Goal: Task Accomplishment & Management: Use online tool/utility

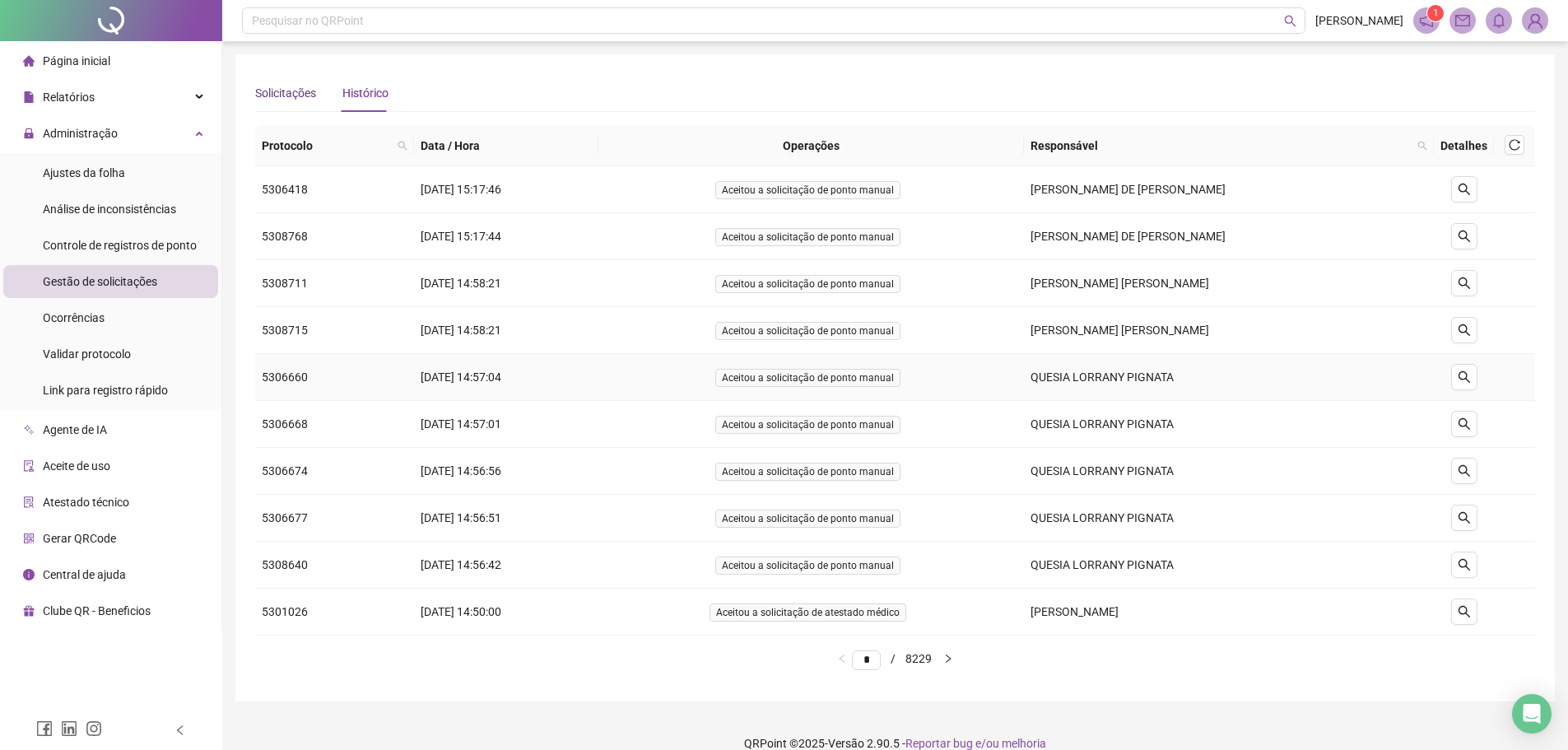
click at [295, 95] on div "Solicitações" at bounding box center [286, 93] width 61 height 18
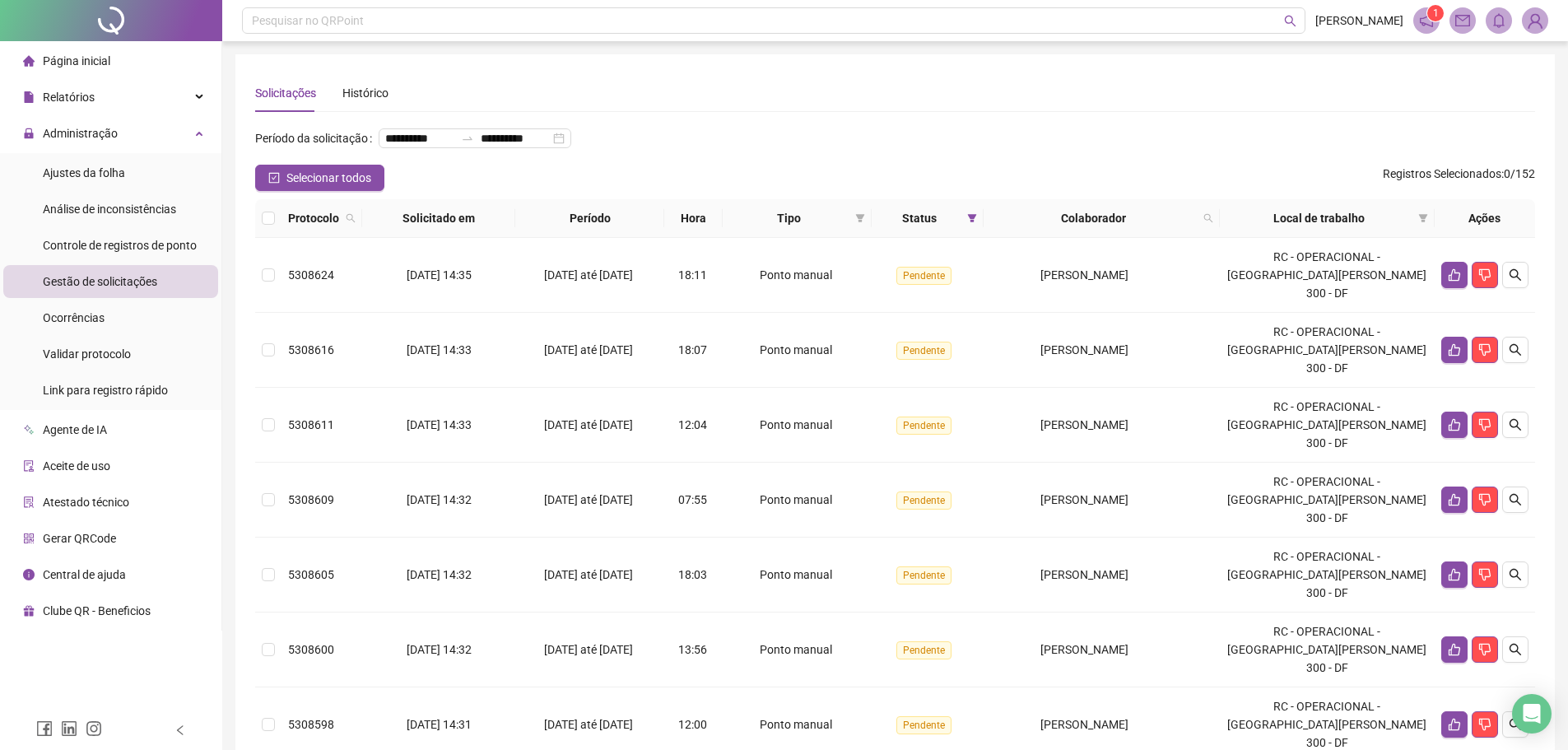
click at [117, 284] on span "Gestão de solicitações" at bounding box center [100, 281] width 114 height 13
drag, startPoint x: 111, startPoint y: 313, endPoint x: 108, endPoint y: 301, distance: 12.4
click at [111, 313] on li "Ocorrências" at bounding box center [111, 318] width 215 height 33
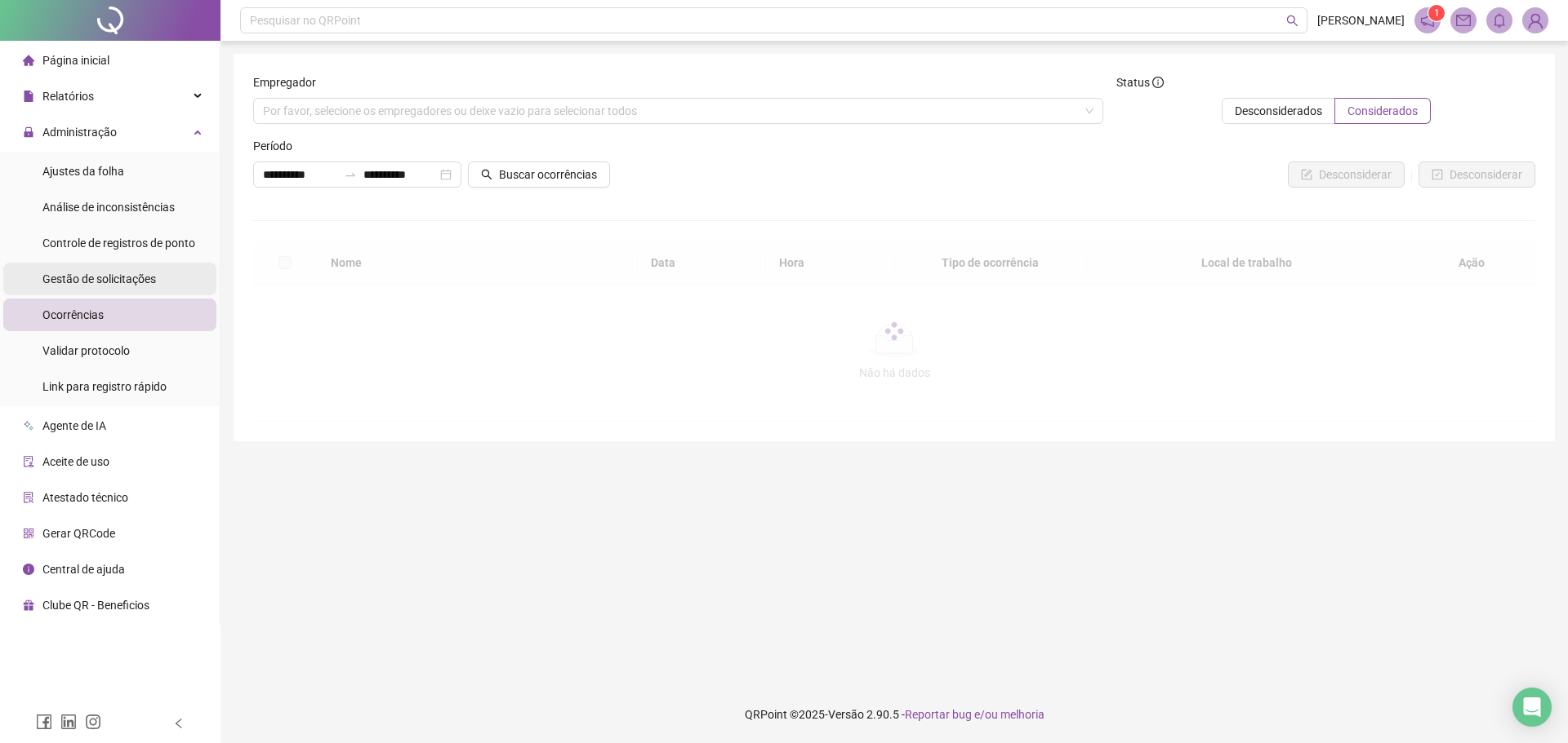
click at [110, 287] on div "Gestão de solicitações" at bounding box center [99, 279] width 113 height 33
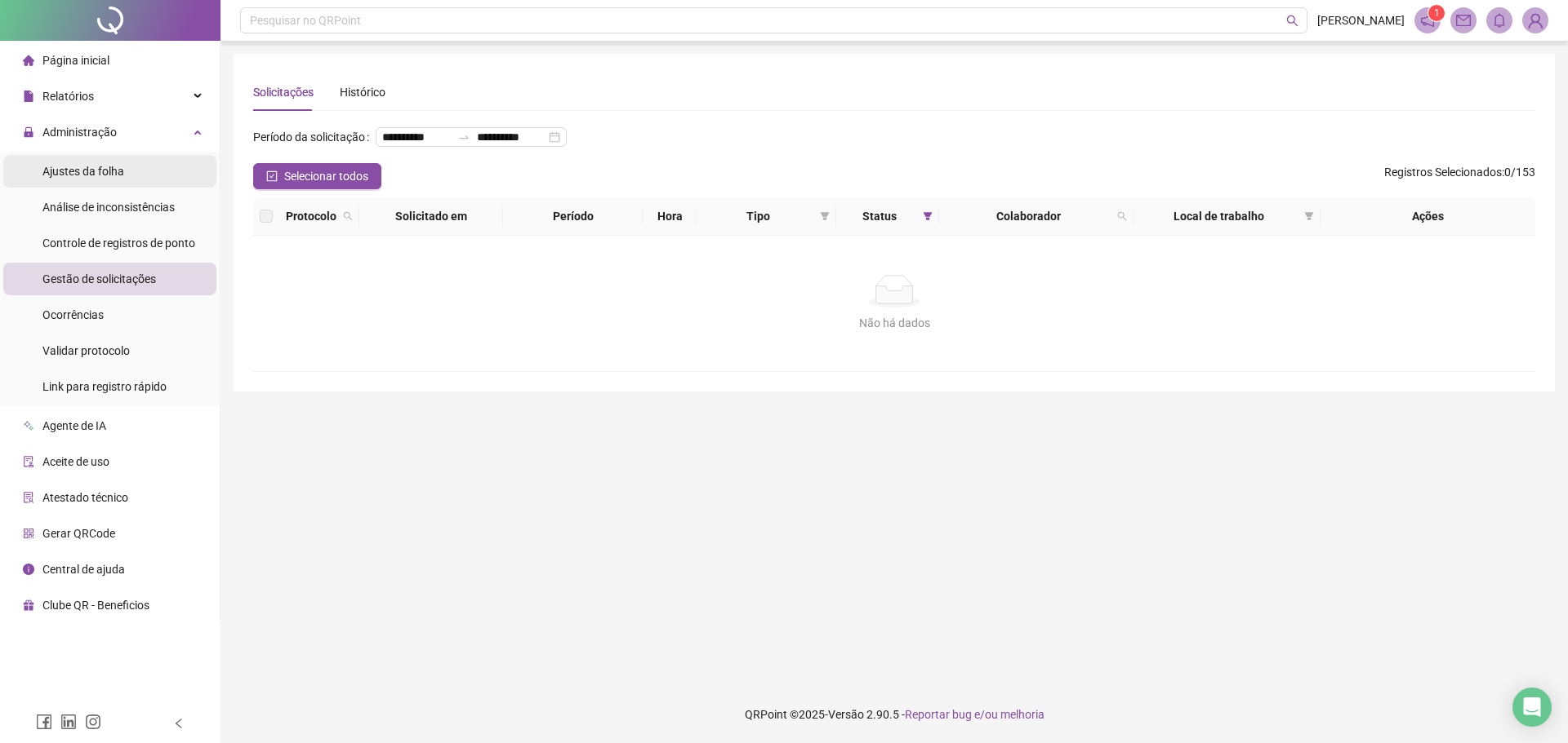
click at [105, 166] on span "Ajustes da folha" at bounding box center [83, 170] width 82 height 13
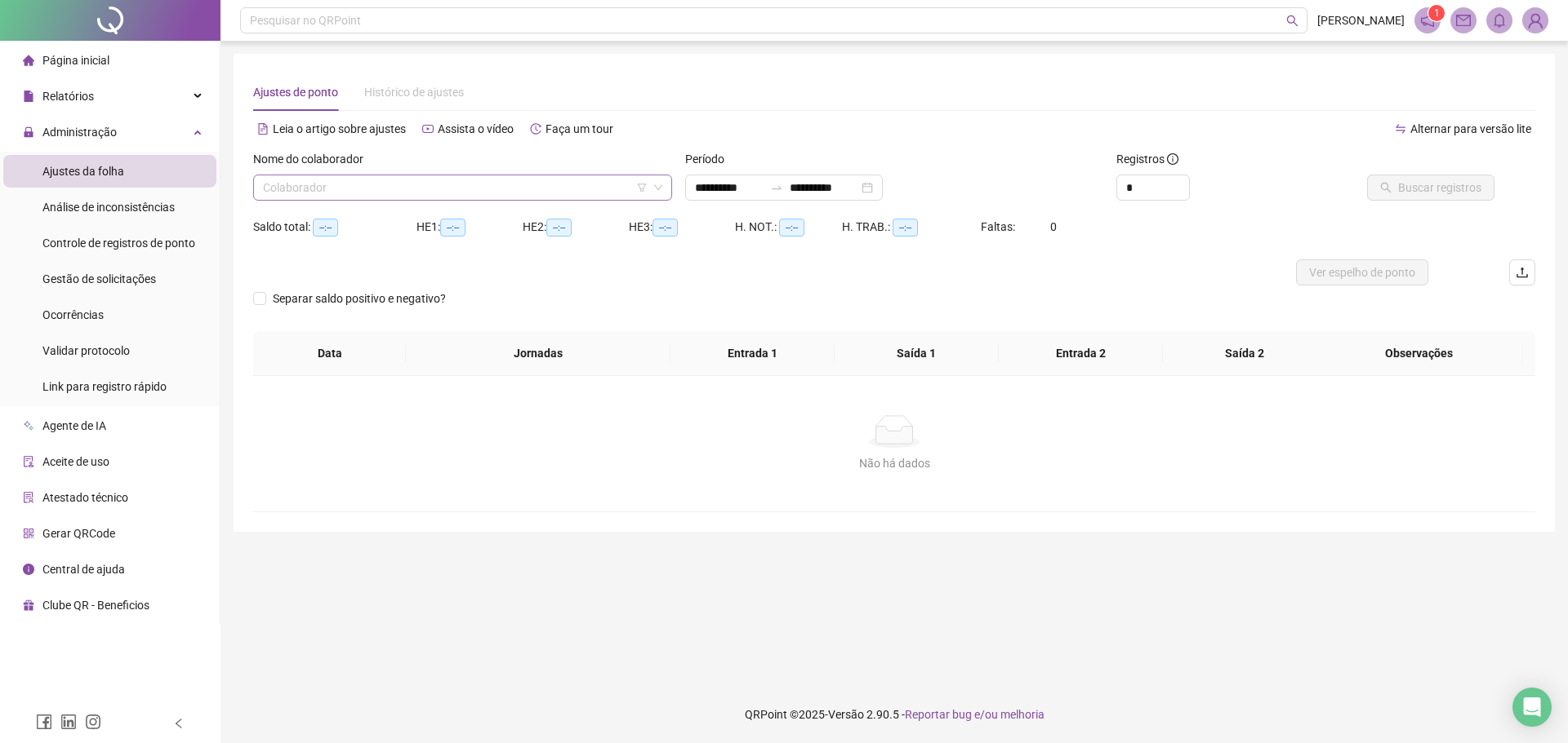
type input "**********"
click at [400, 189] on input "search" at bounding box center [456, 187] width 385 height 24
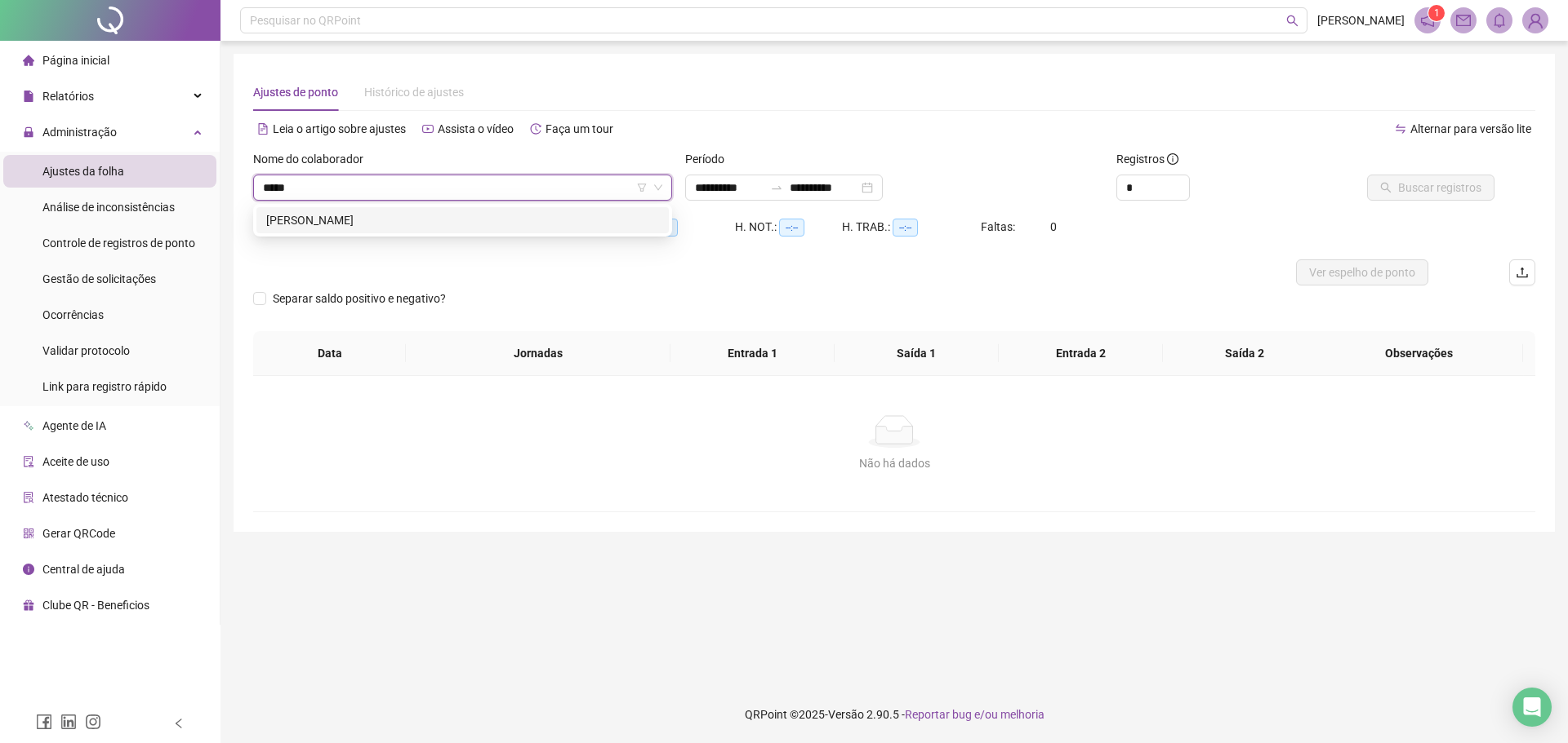
type input "******"
drag, startPoint x: 336, startPoint y: 186, endPoint x: 351, endPoint y: 213, distance: 30.9
click at [343, 197] on input "******" at bounding box center [456, 187] width 385 height 24
click at [351, 213] on div "[PERSON_NAME]" at bounding box center [462, 220] width 392 height 18
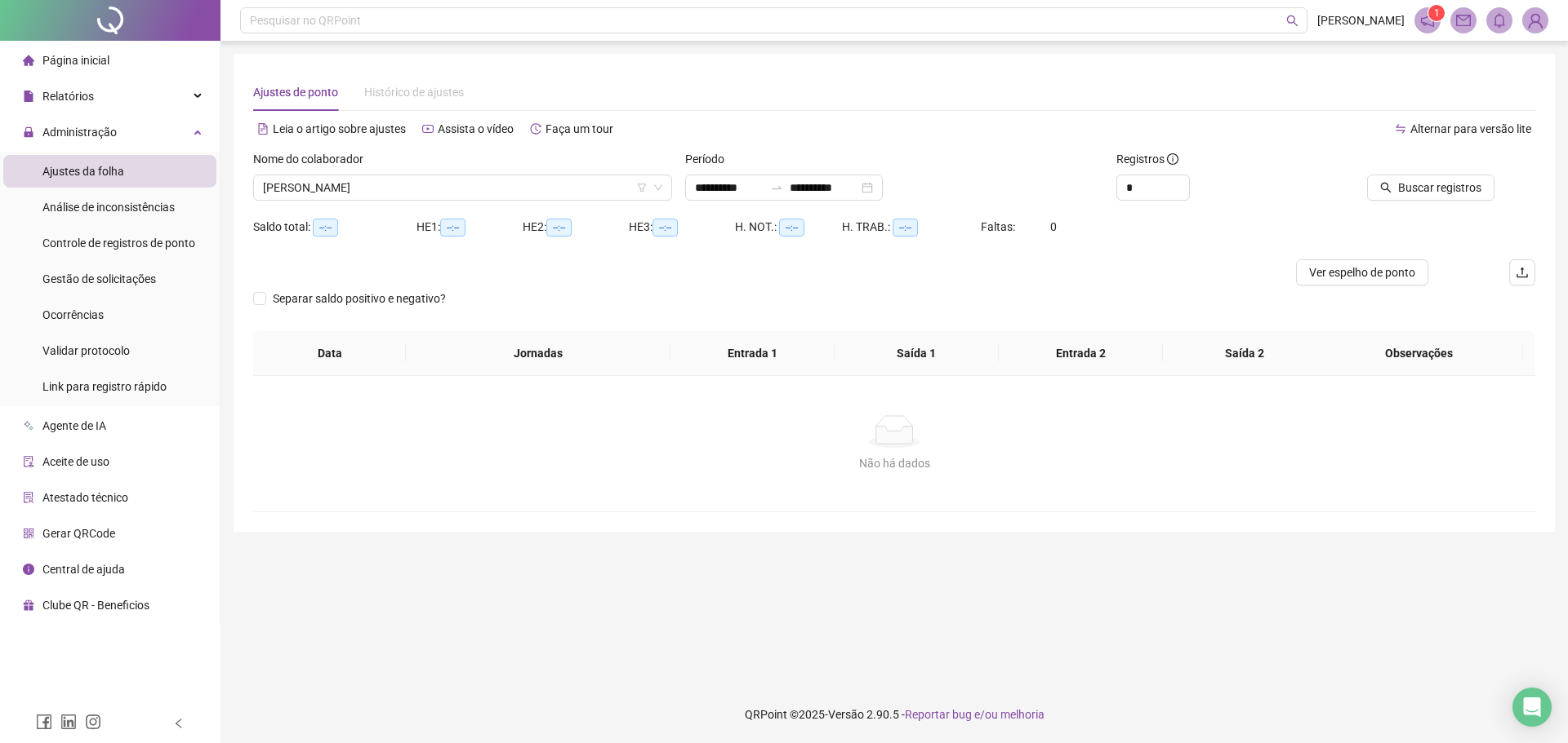
click at [436, 89] on span "Histórico de ajustes" at bounding box center [414, 92] width 100 height 13
click at [421, 95] on span "Histórico de ajustes" at bounding box center [414, 92] width 100 height 13
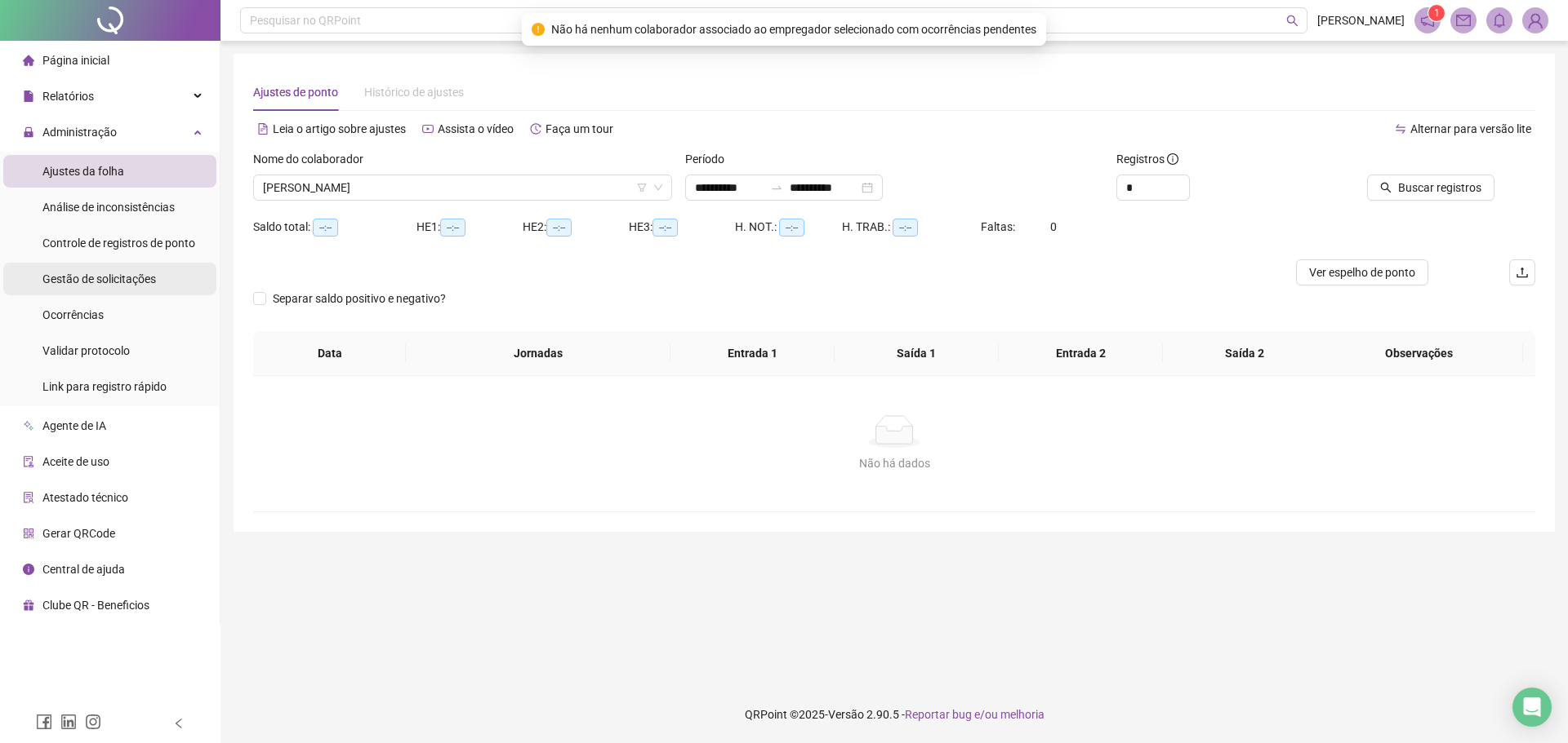
click at [94, 283] on span "Gestão de solicitações" at bounding box center [99, 278] width 113 height 13
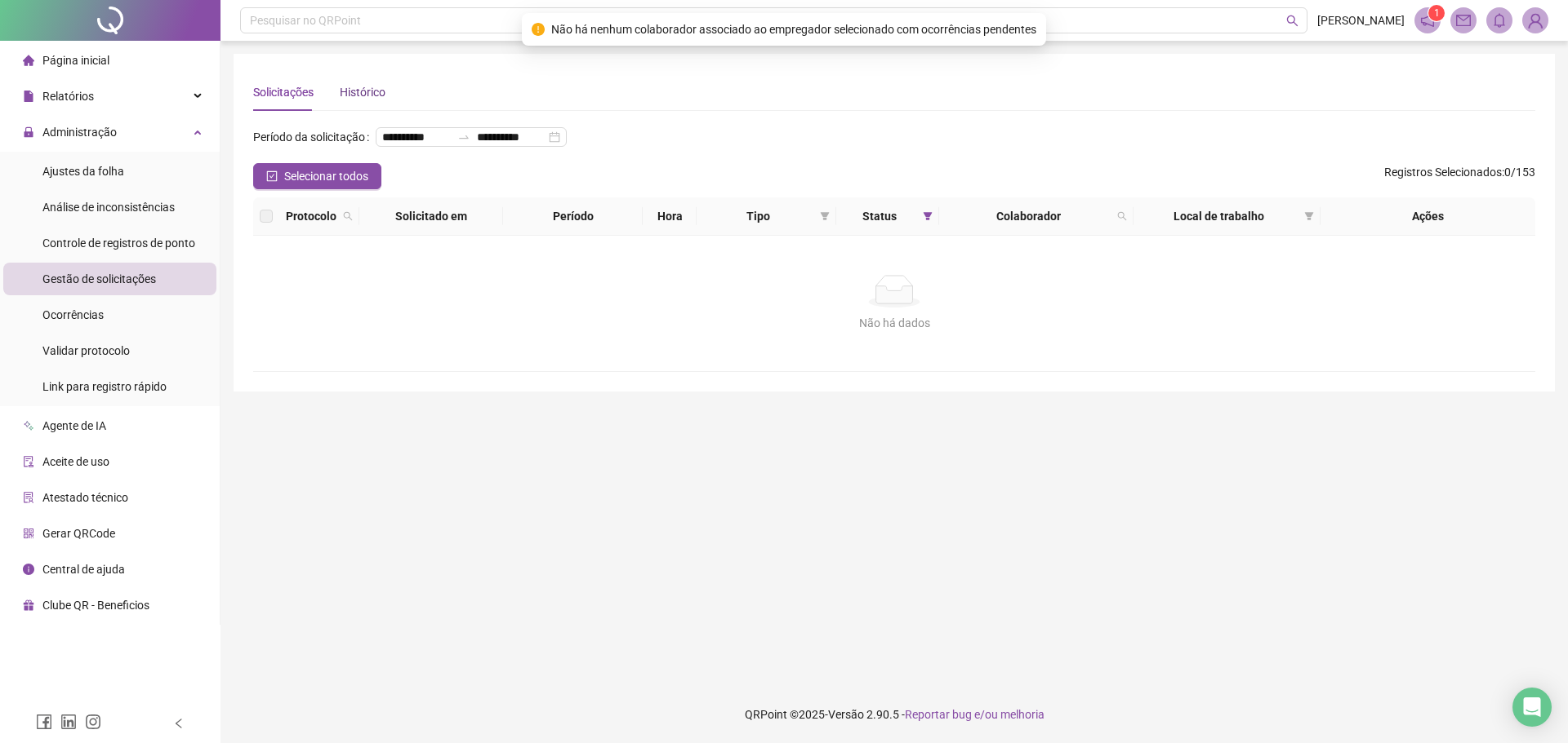
click at [369, 100] on div "Histórico" at bounding box center [363, 92] width 46 height 18
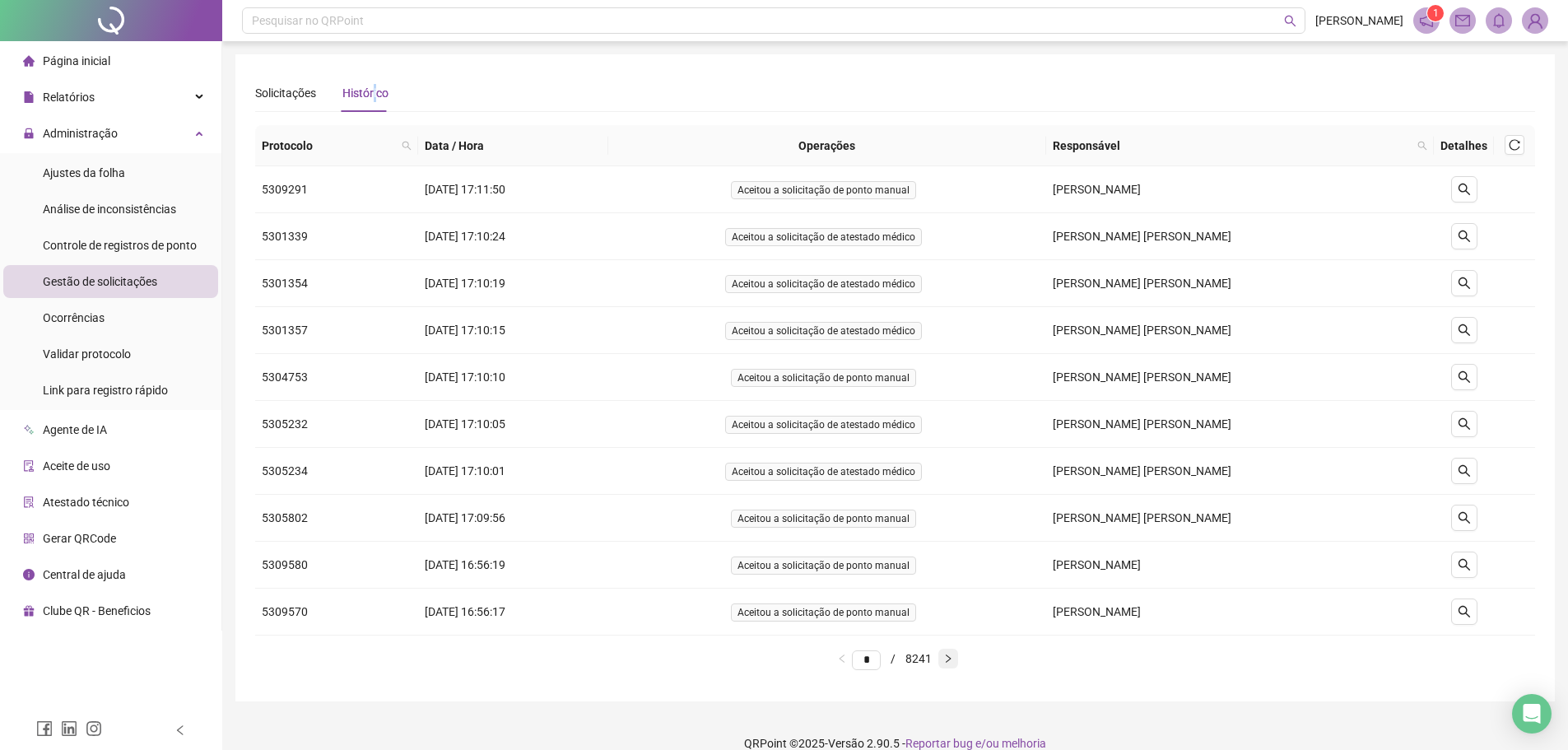
click at [953, 663] on icon "right" at bounding box center [949, 659] width 10 height 10
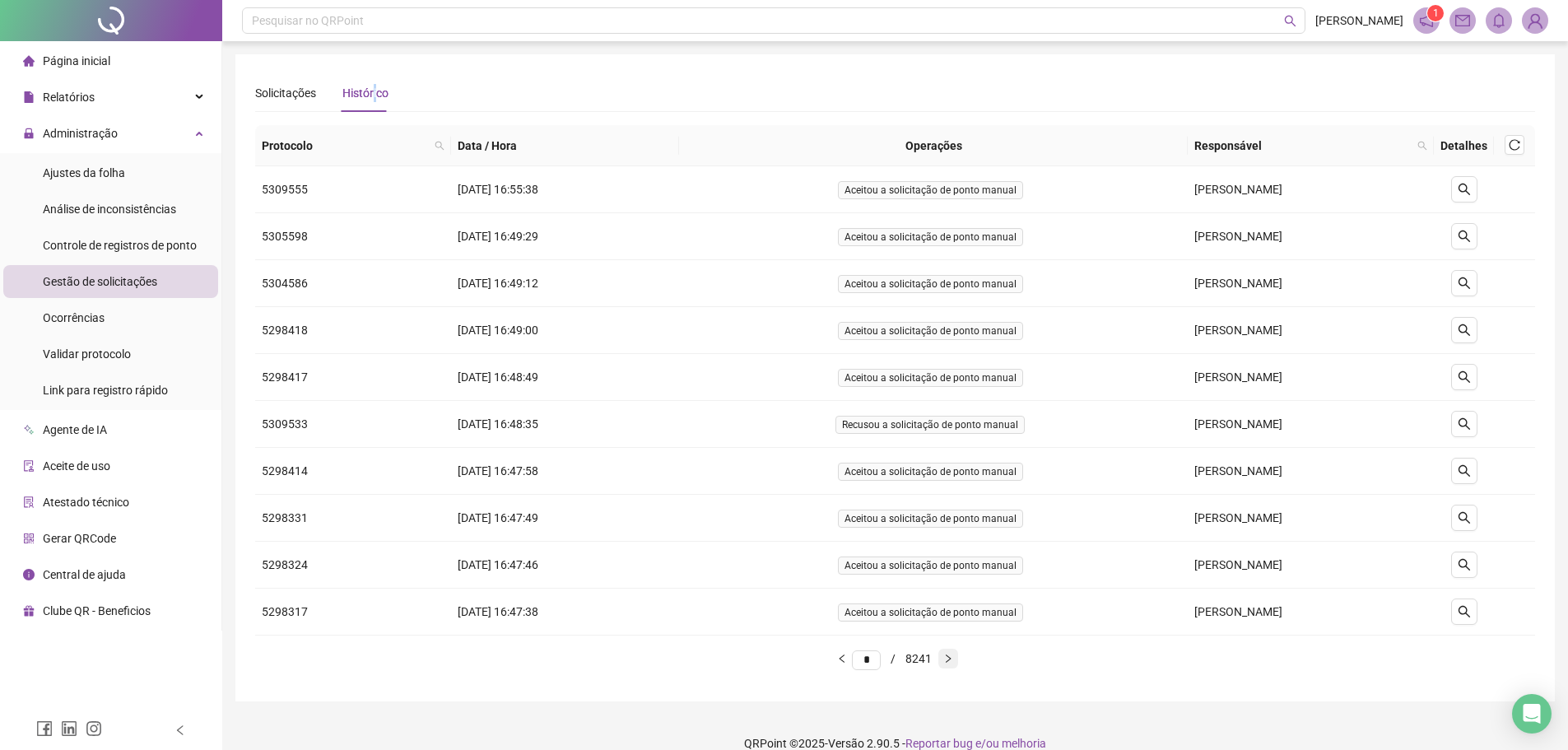
click at [953, 663] on icon "right" at bounding box center [949, 659] width 10 height 10
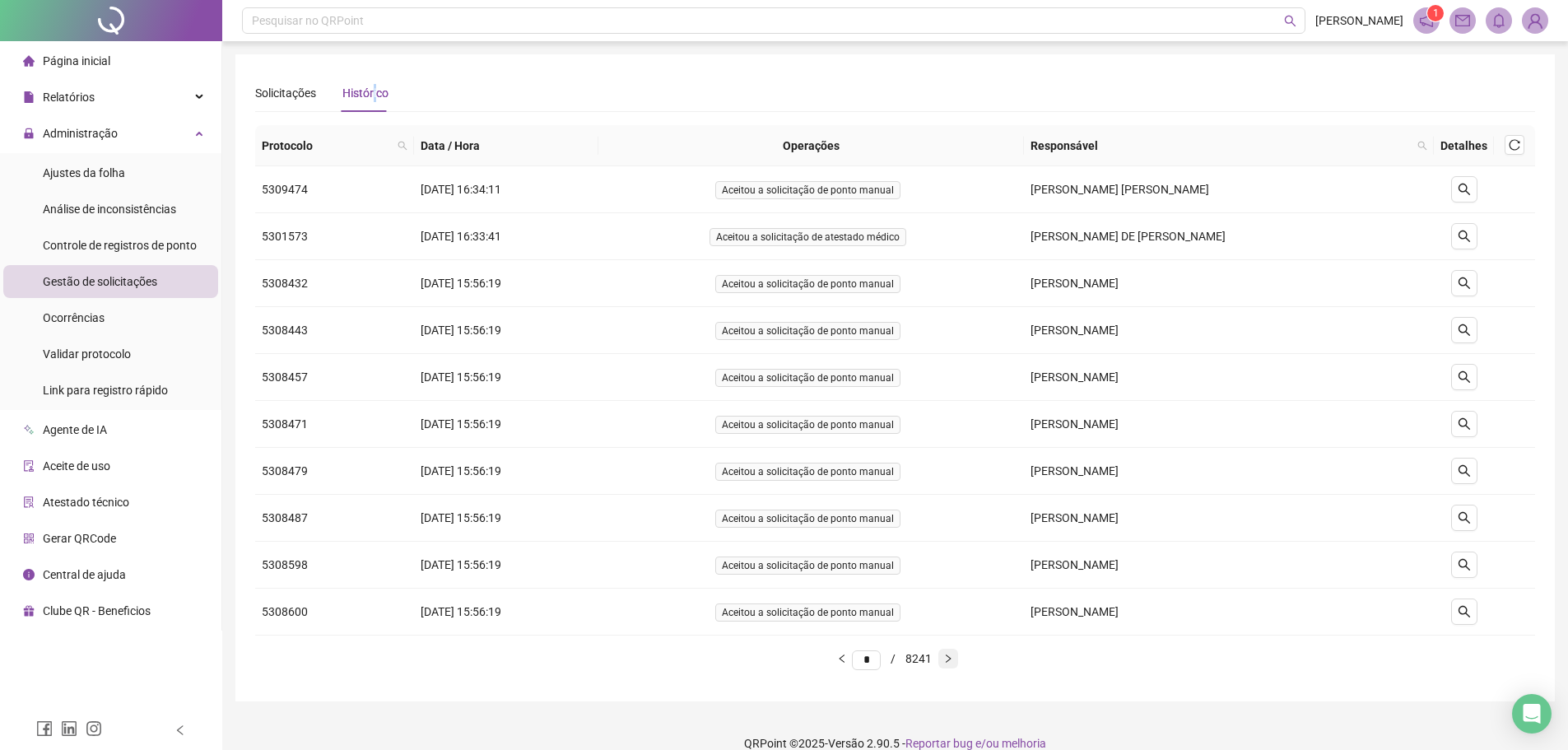
click at [953, 663] on icon "right" at bounding box center [949, 659] width 10 height 10
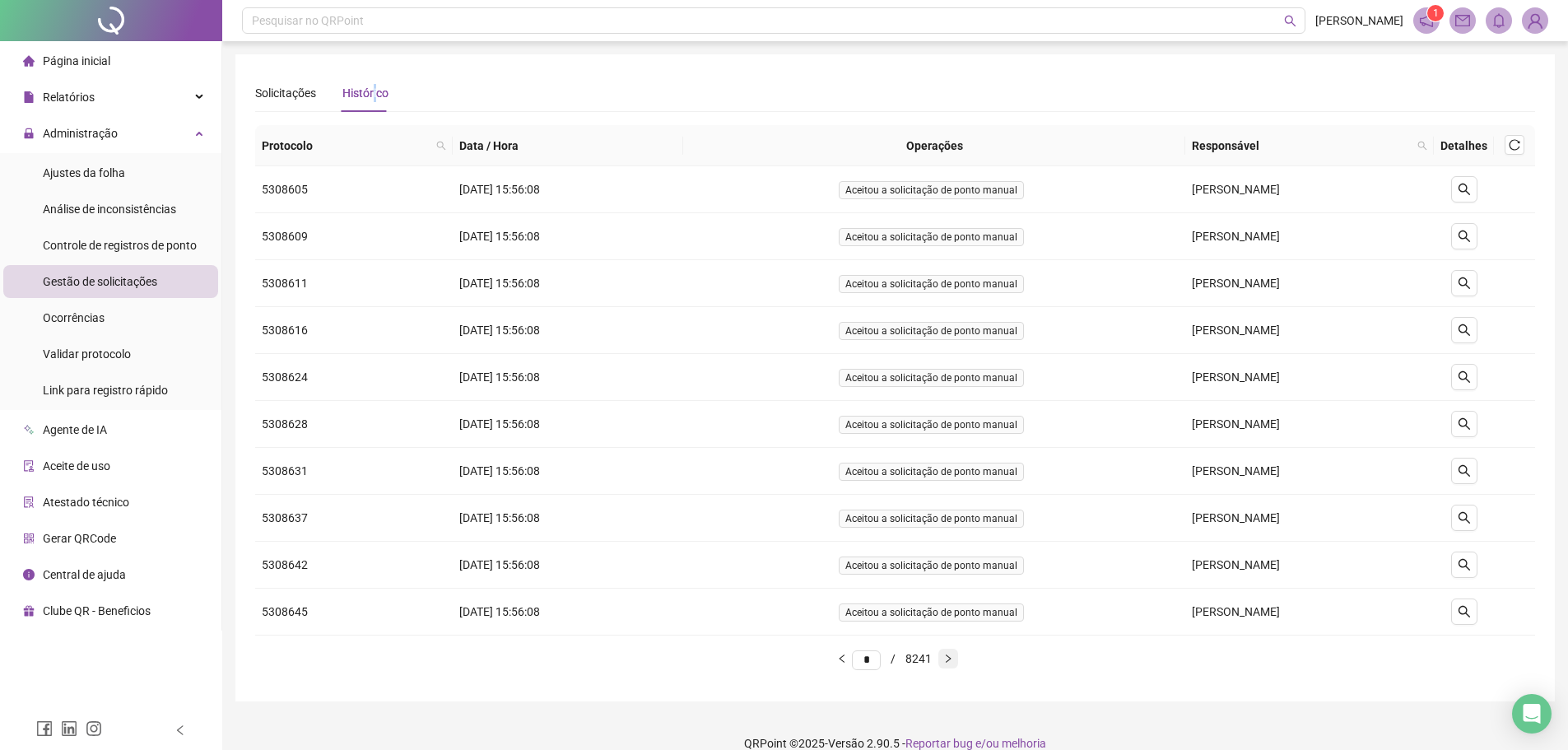
click at [953, 662] on icon "right" at bounding box center [949, 659] width 10 height 10
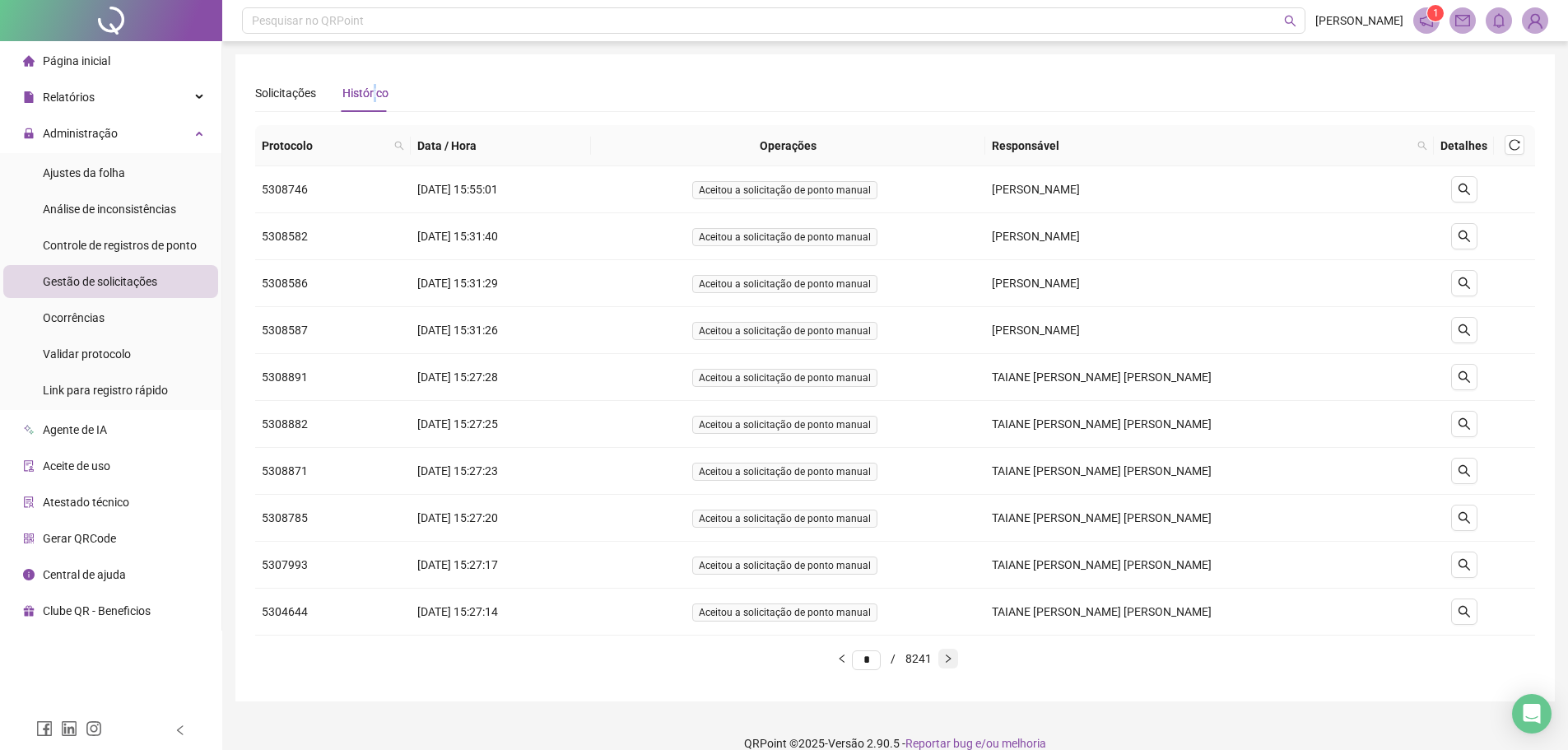
click at [953, 662] on icon "right" at bounding box center [949, 659] width 10 height 10
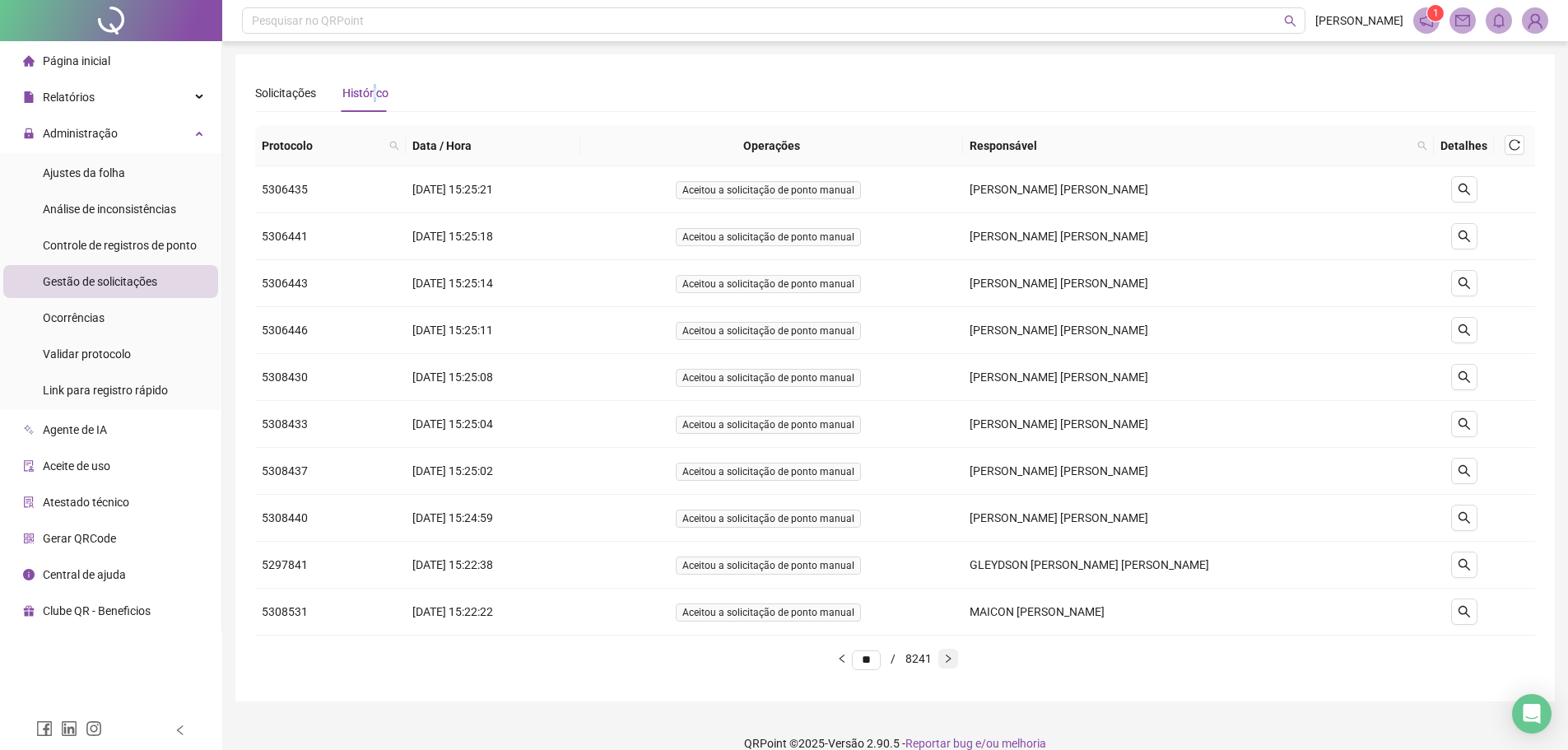
click at [953, 662] on icon "right" at bounding box center [949, 659] width 10 height 10
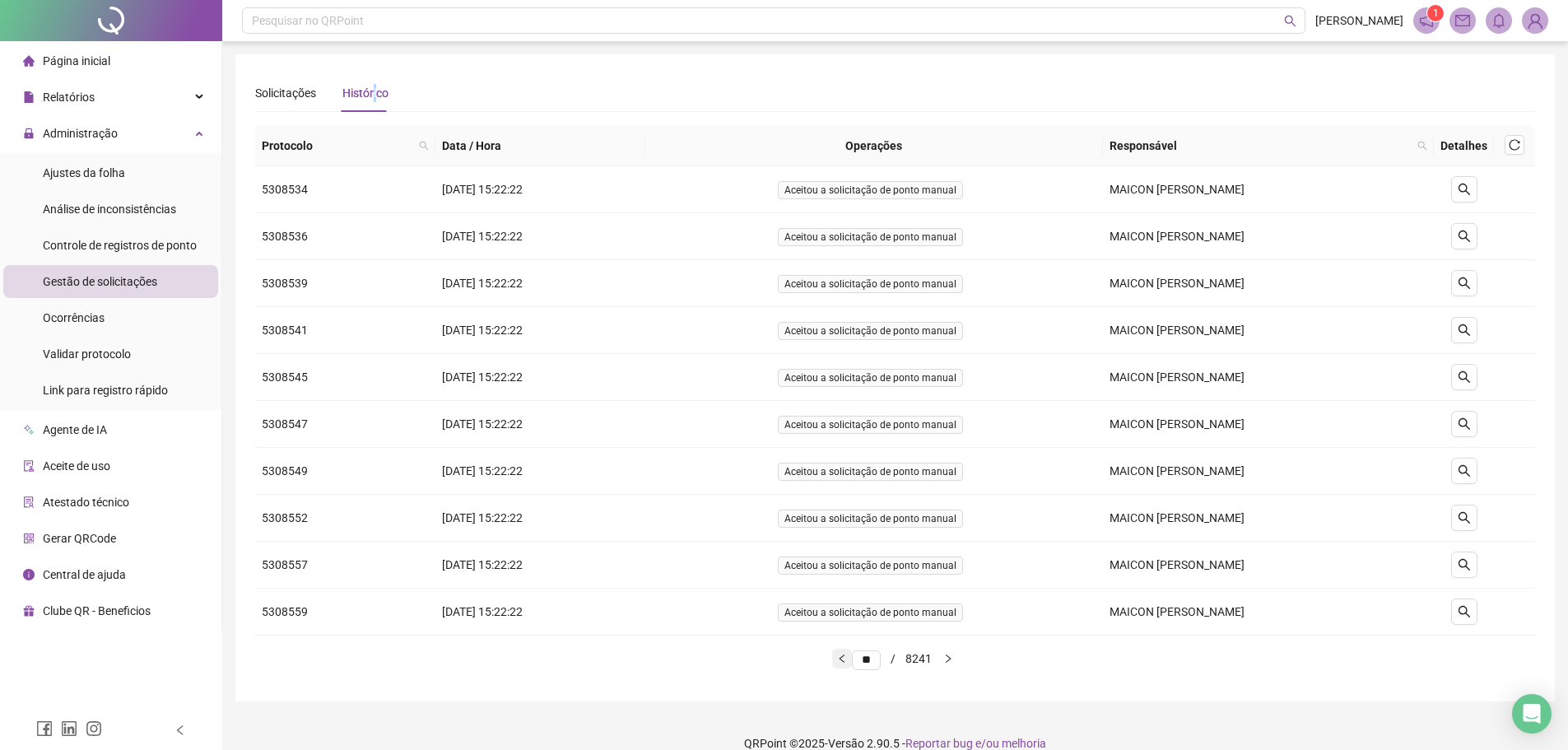
click at [834, 666] on button "button" at bounding box center [841, 658] width 20 height 20
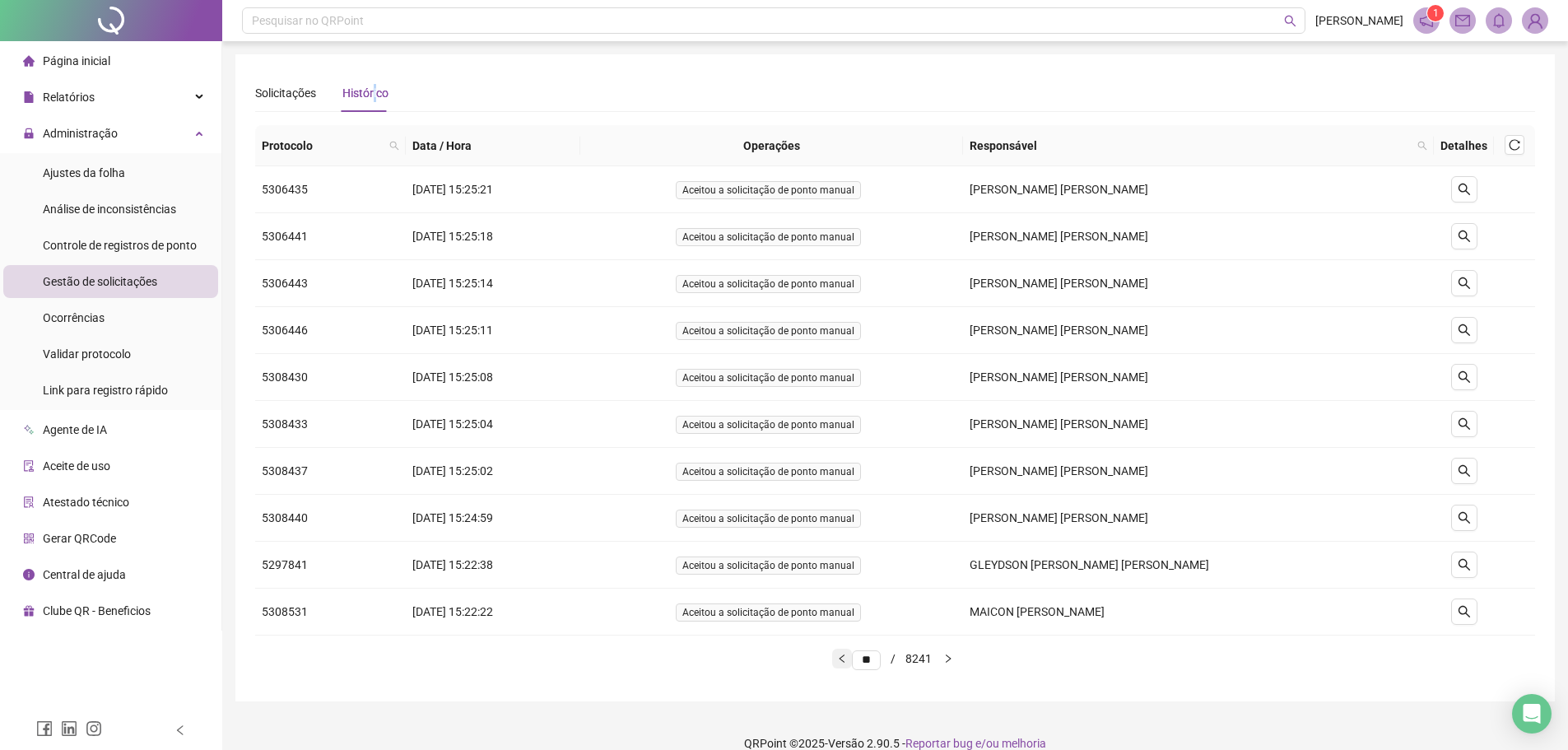
click at [837, 660] on icon "left" at bounding box center [842, 659] width 10 height 10
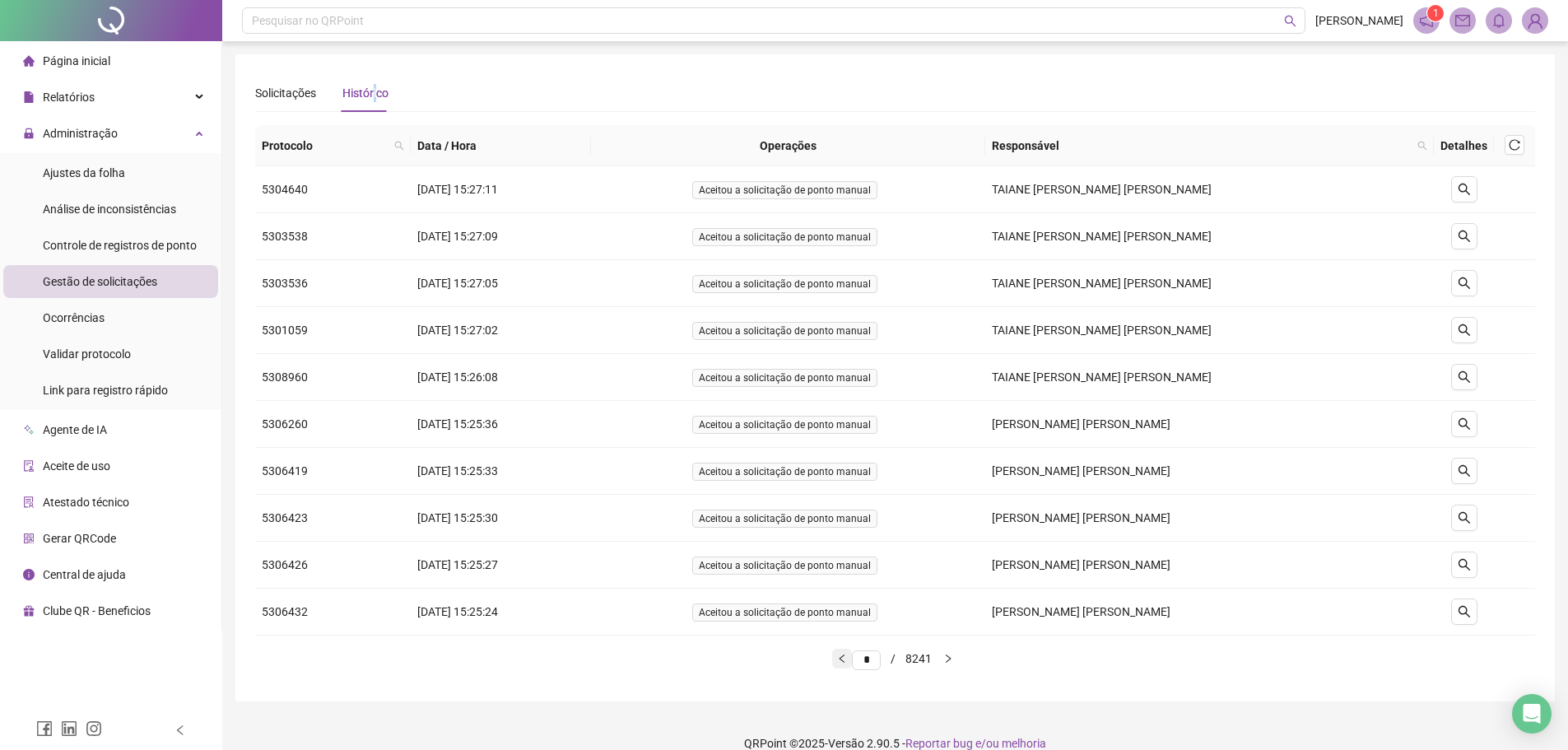
click at [837, 660] on icon "left" at bounding box center [842, 659] width 10 height 10
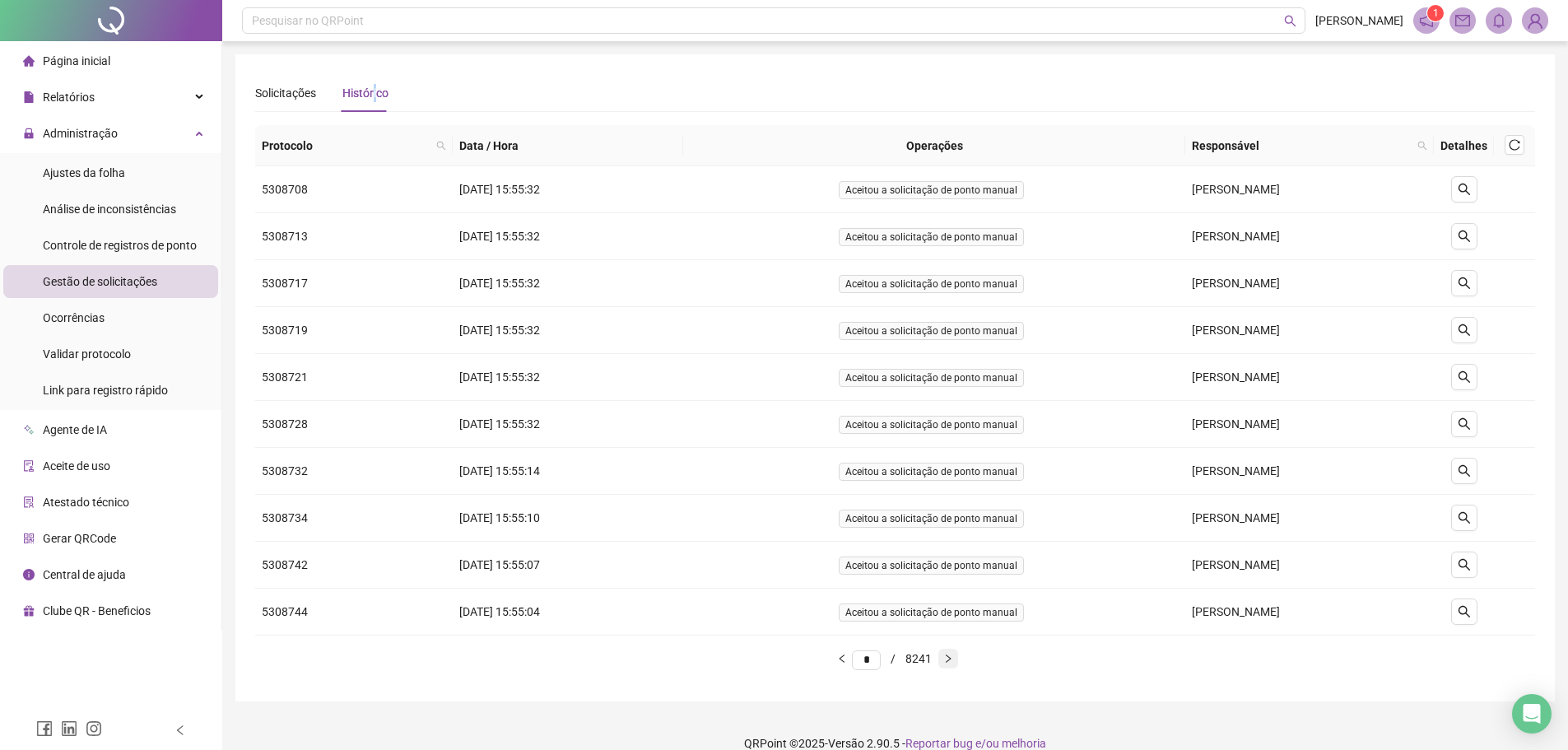
click at [956, 664] on button "button" at bounding box center [948, 658] width 20 height 20
click at [953, 663] on icon "right" at bounding box center [949, 659] width 10 height 10
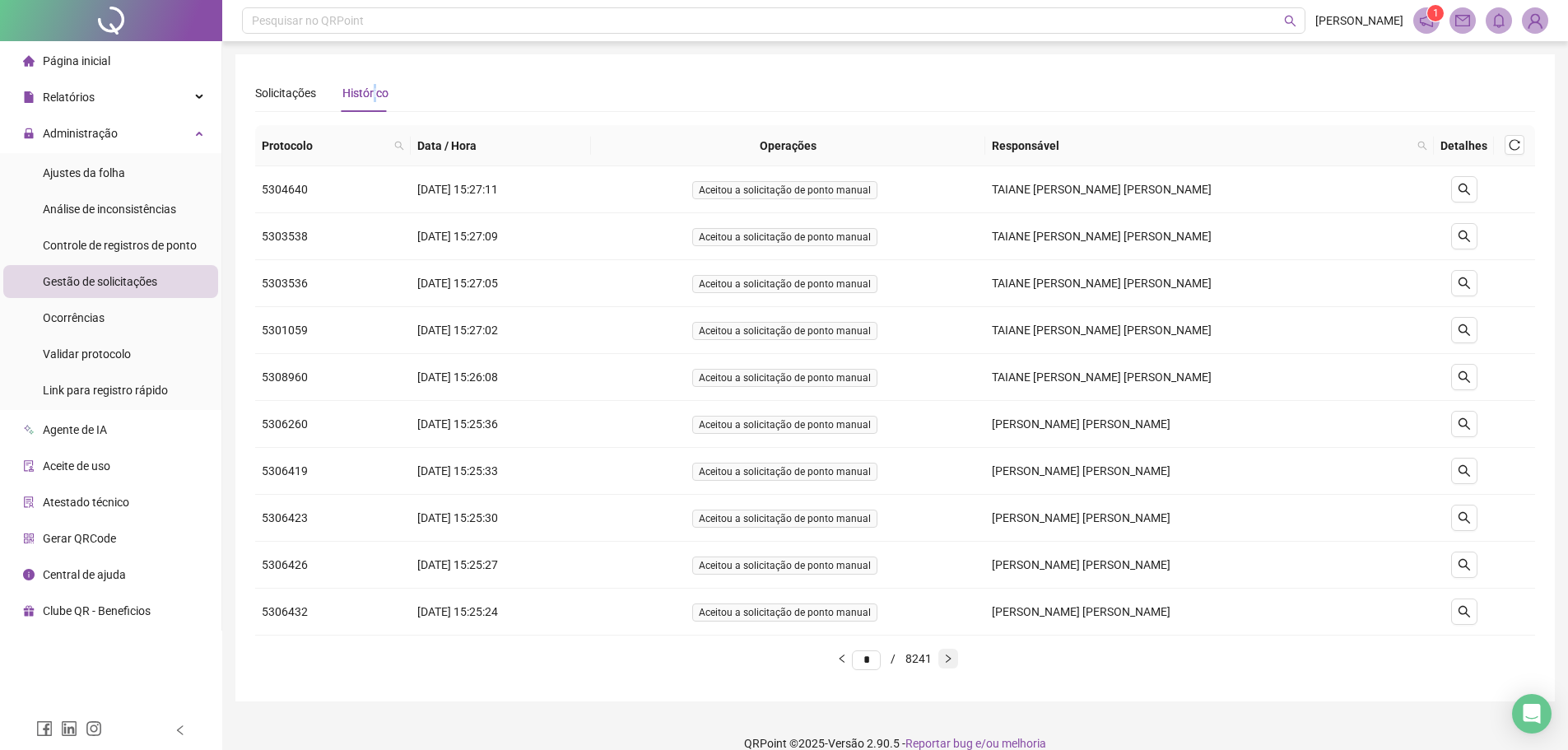
click at [953, 661] on icon "right" at bounding box center [949, 659] width 10 height 10
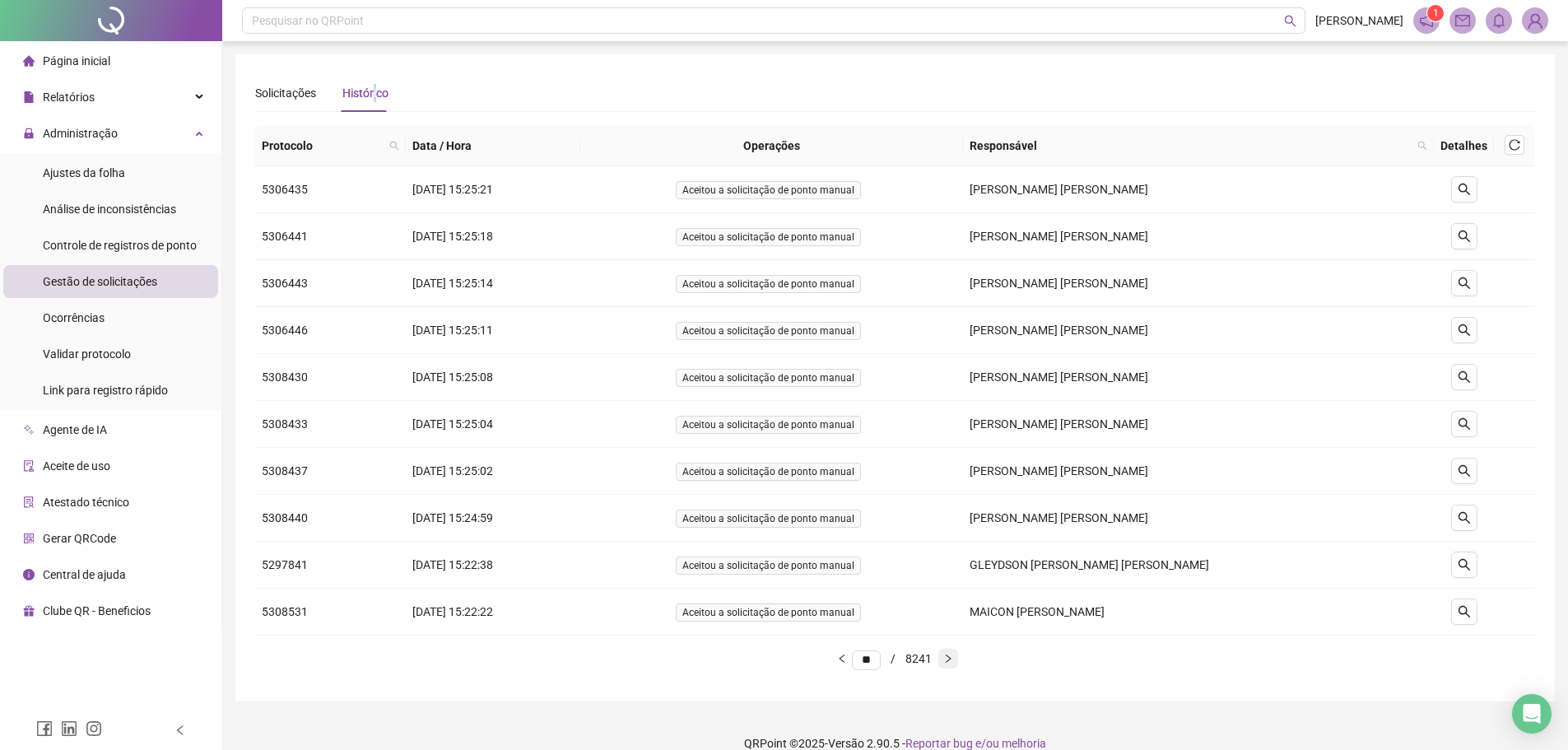
click at [953, 661] on icon "right" at bounding box center [949, 659] width 10 height 10
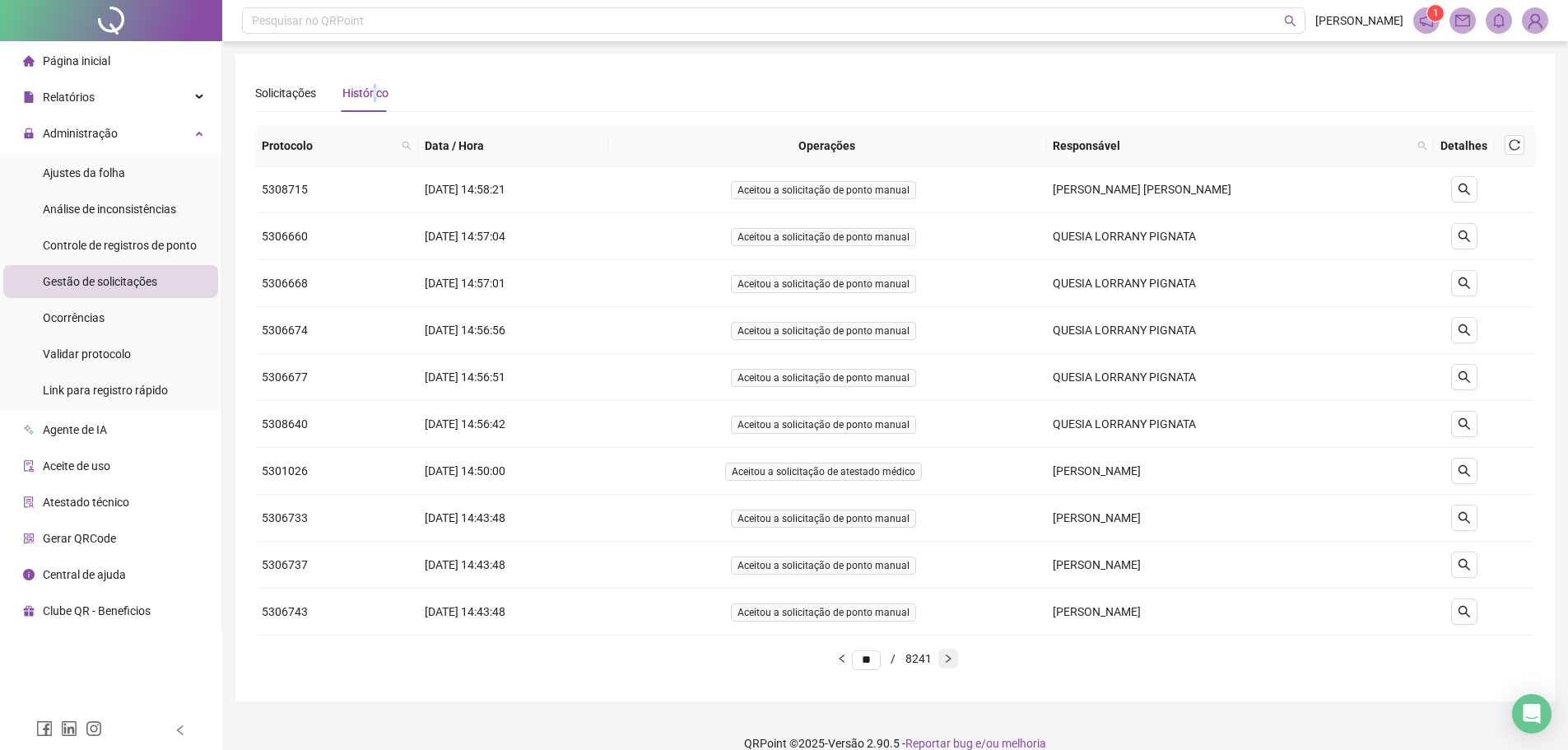
click at [953, 661] on icon "right" at bounding box center [949, 659] width 10 height 10
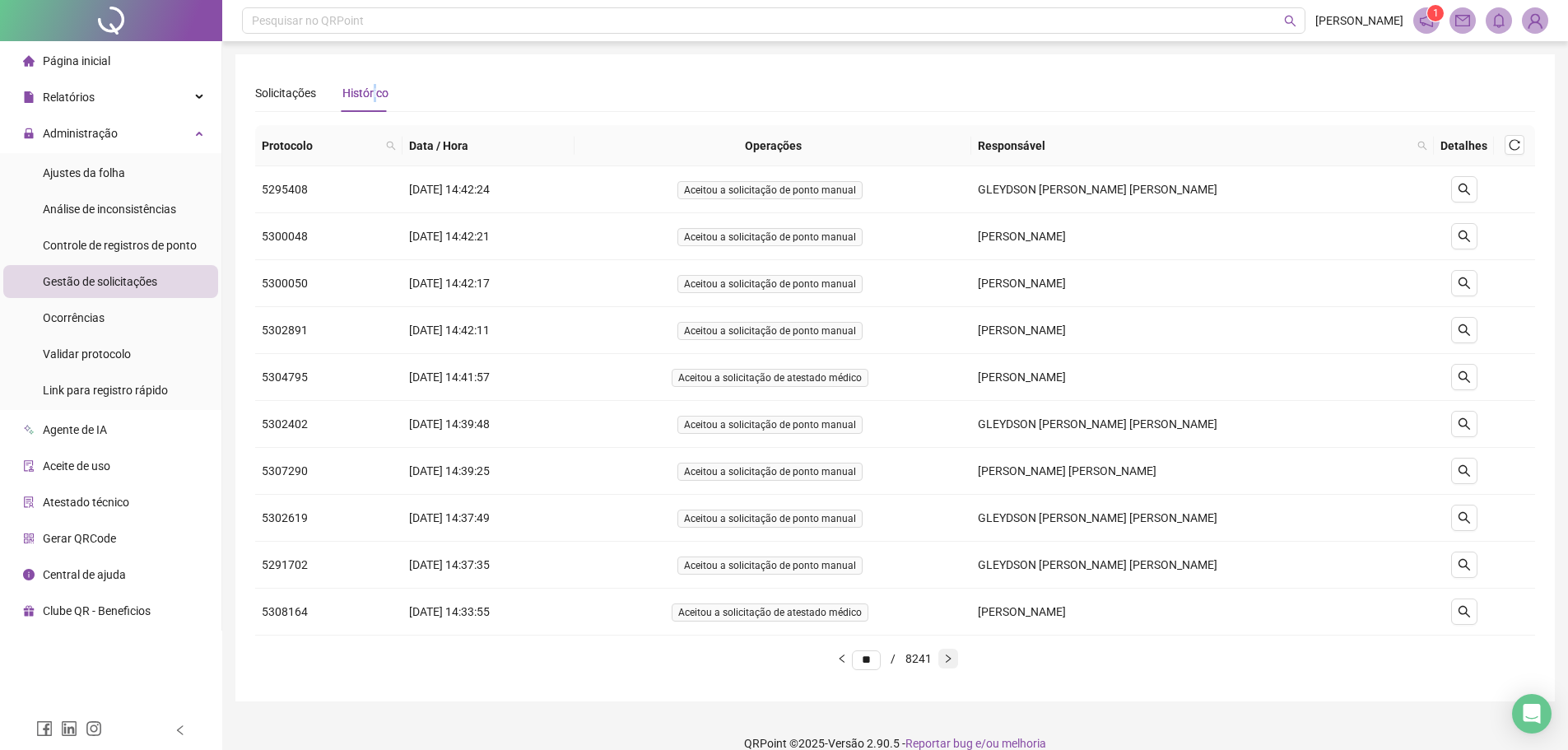
click at [953, 661] on icon "right" at bounding box center [949, 659] width 10 height 10
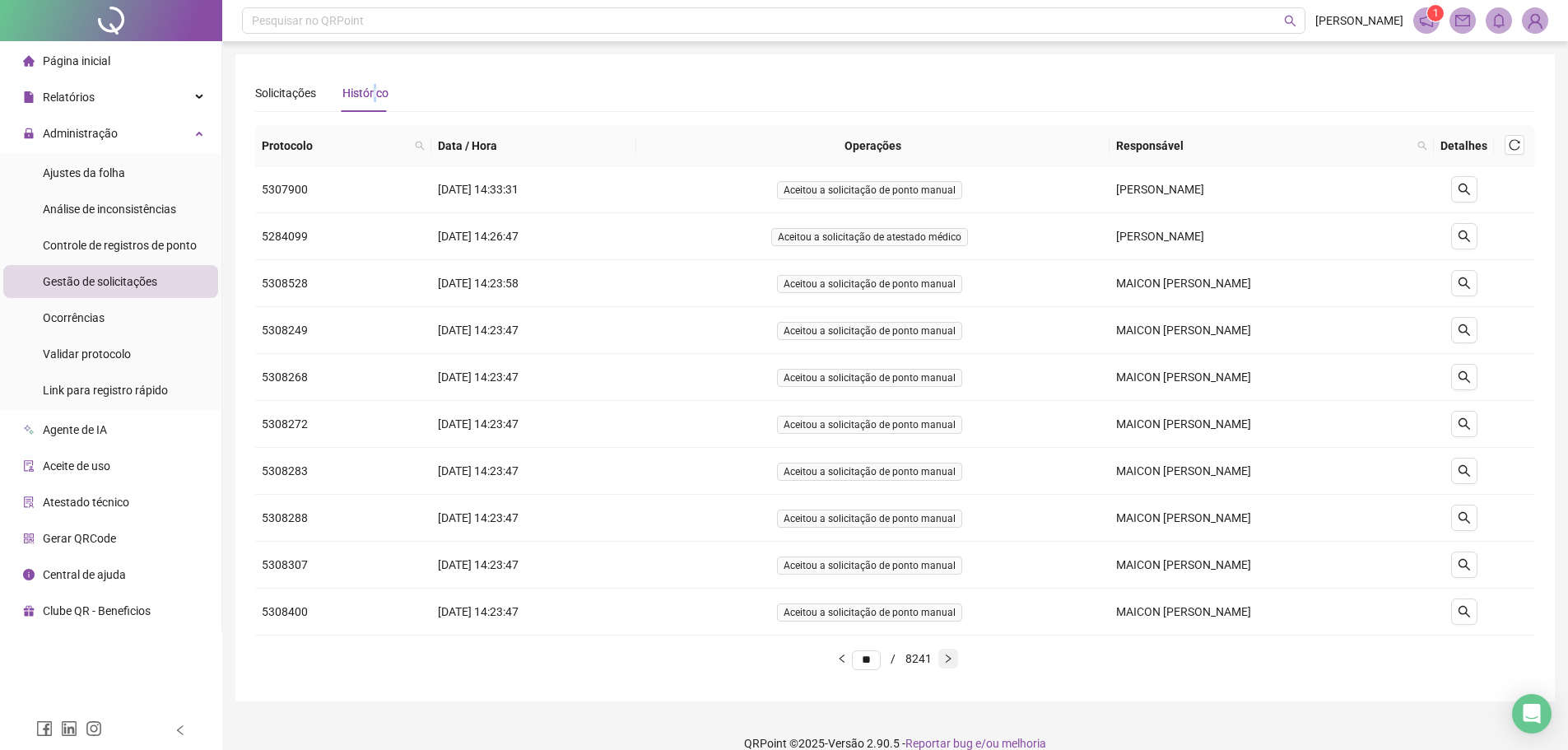
click at [953, 661] on icon "right" at bounding box center [949, 659] width 10 height 10
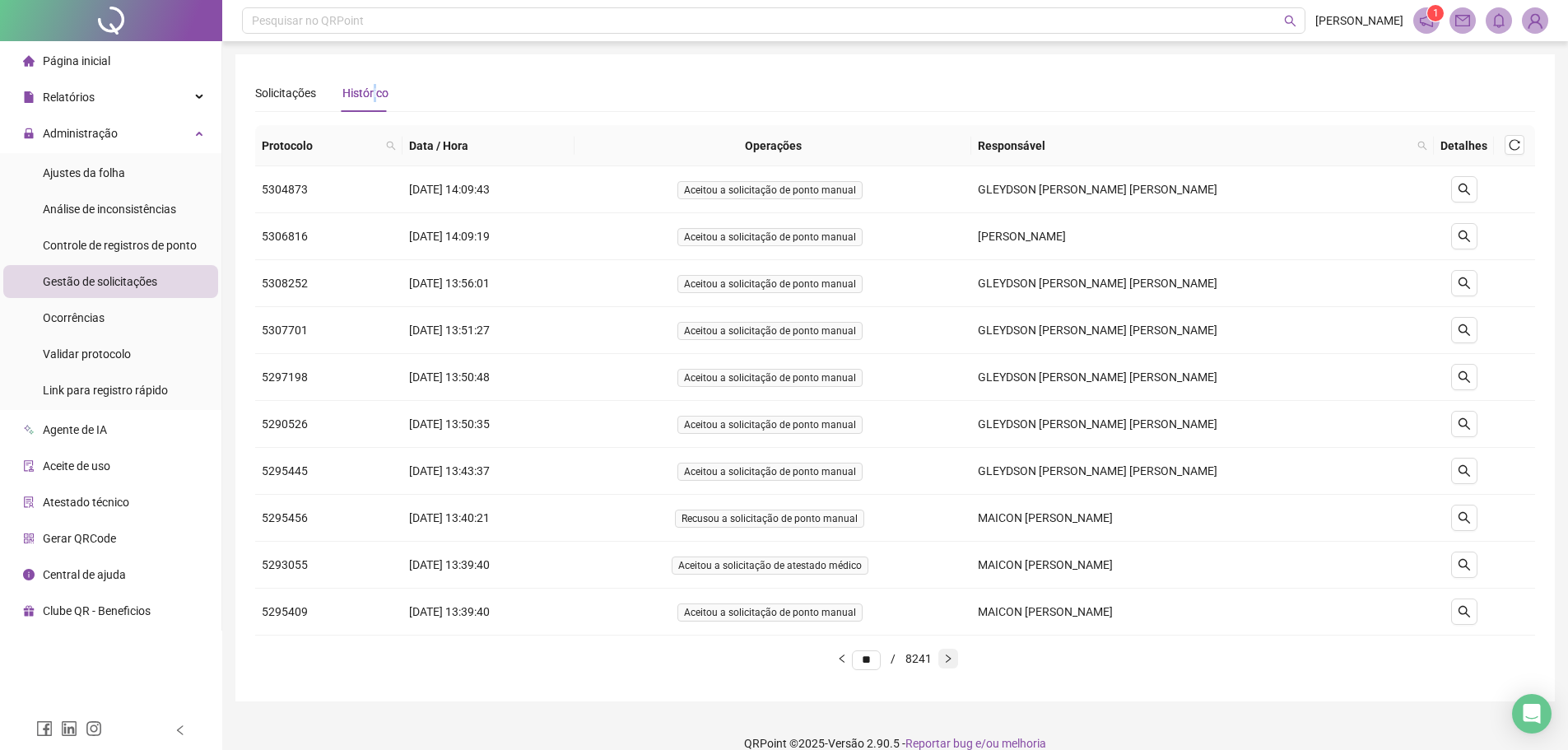
click at [953, 660] on icon "right" at bounding box center [949, 659] width 10 height 10
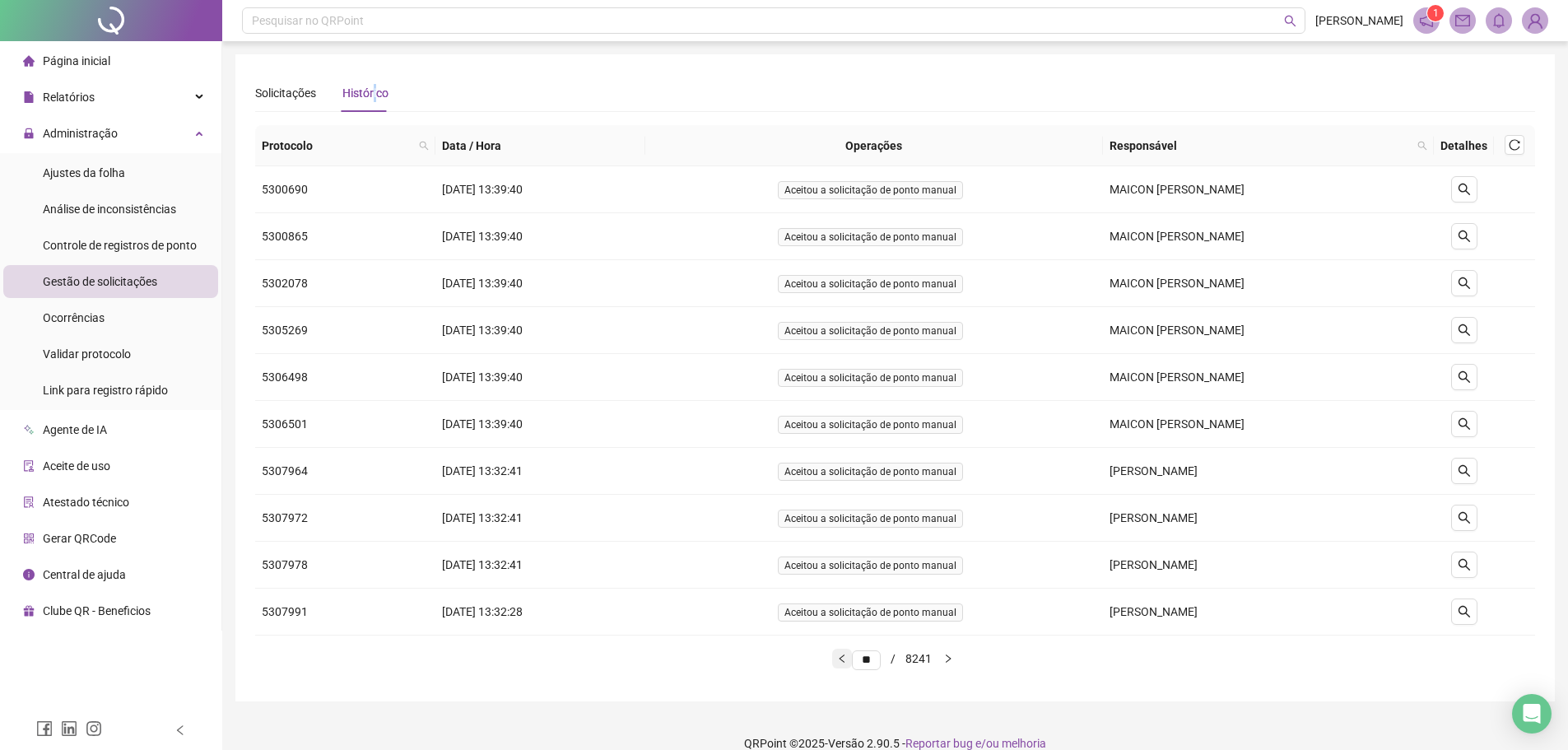
click at [837, 661] on icon "left" at bounding box center [842, 659] width 10 height 10
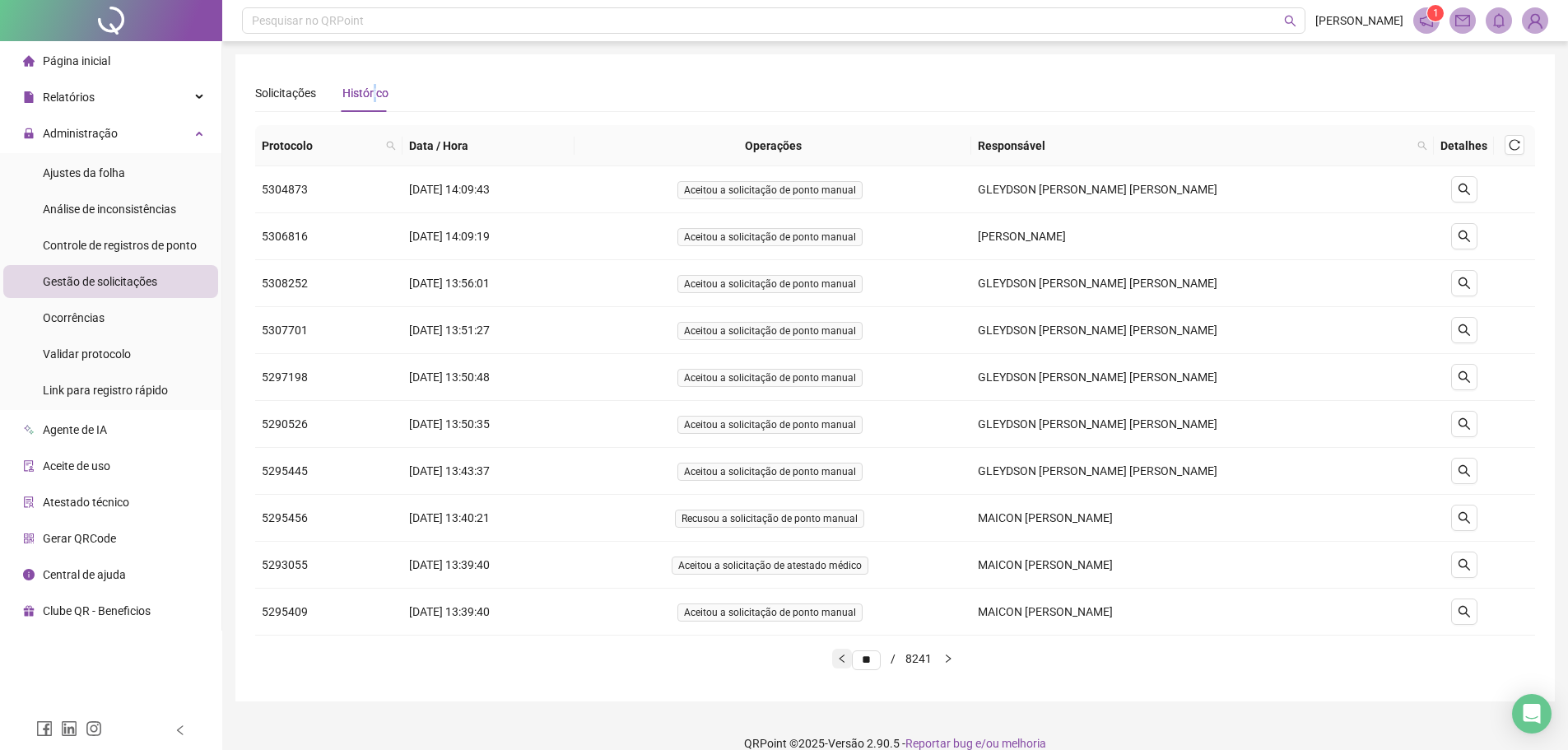
click at [839, 661] on icon "left" at bounding box center [841, 658] width 5 height 9
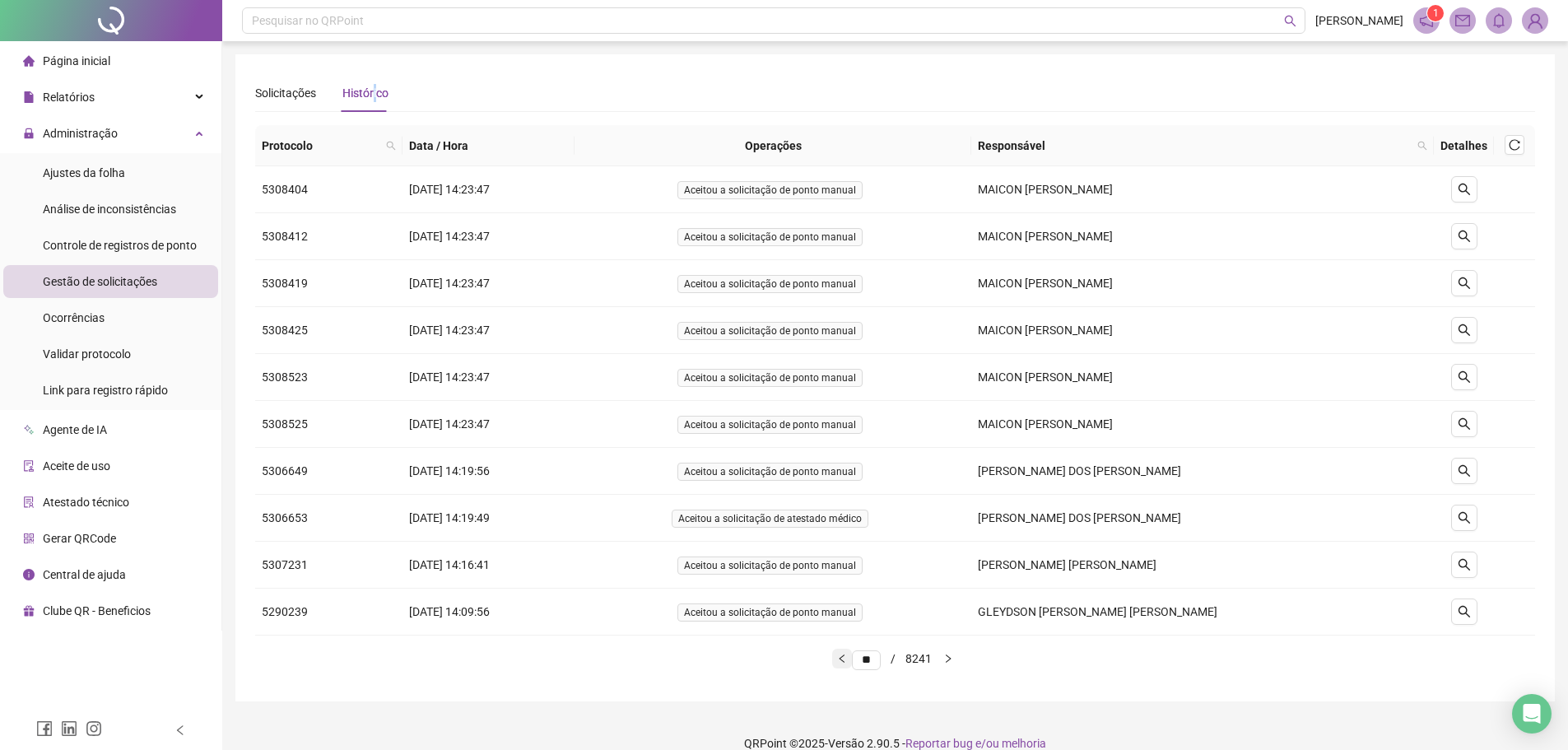
click at [839, 661] on icon "left" at bounding box center [841, 658] width 5 height 9
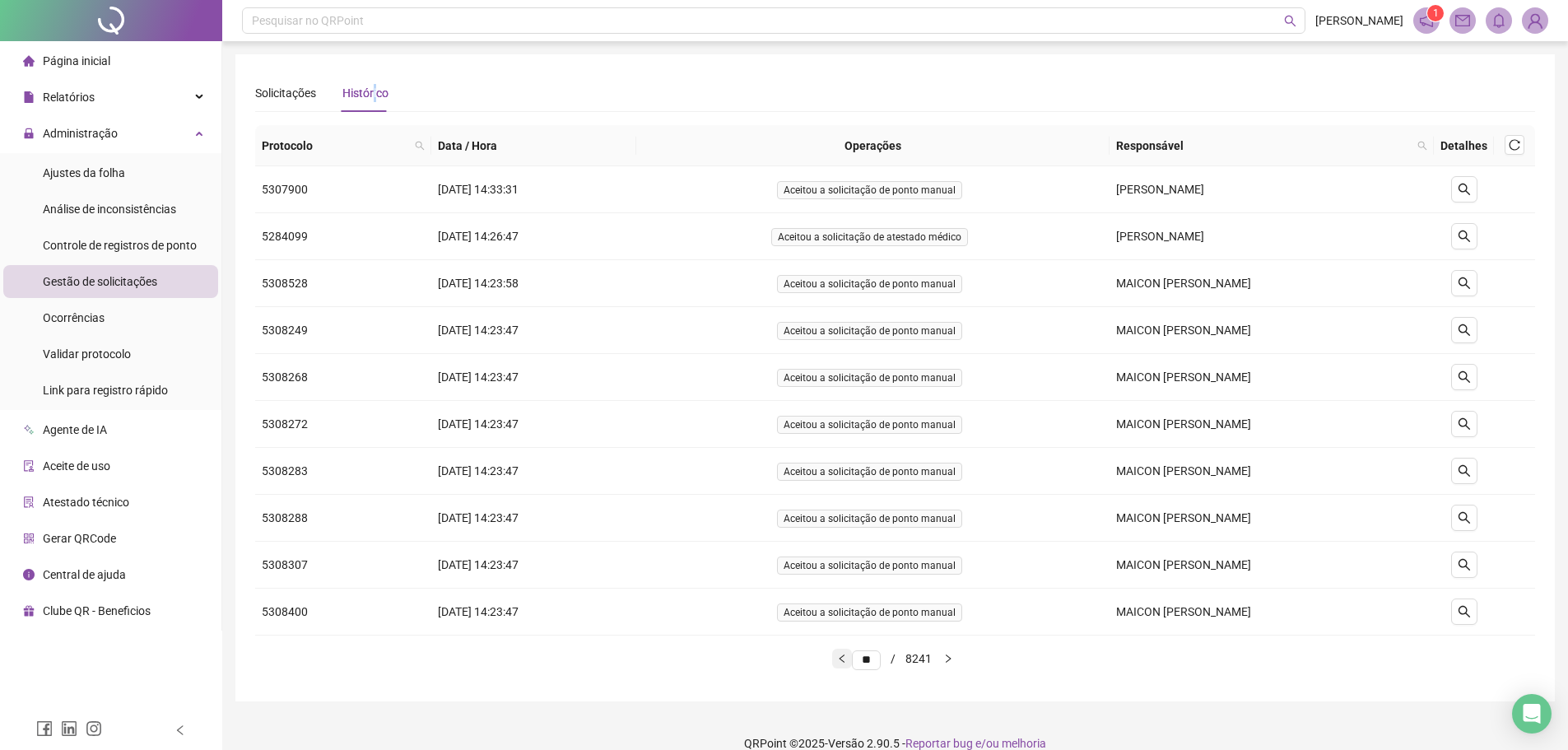
click at [839, 661] on icon "left" at bounding box center [841, 658] width 5 height 9
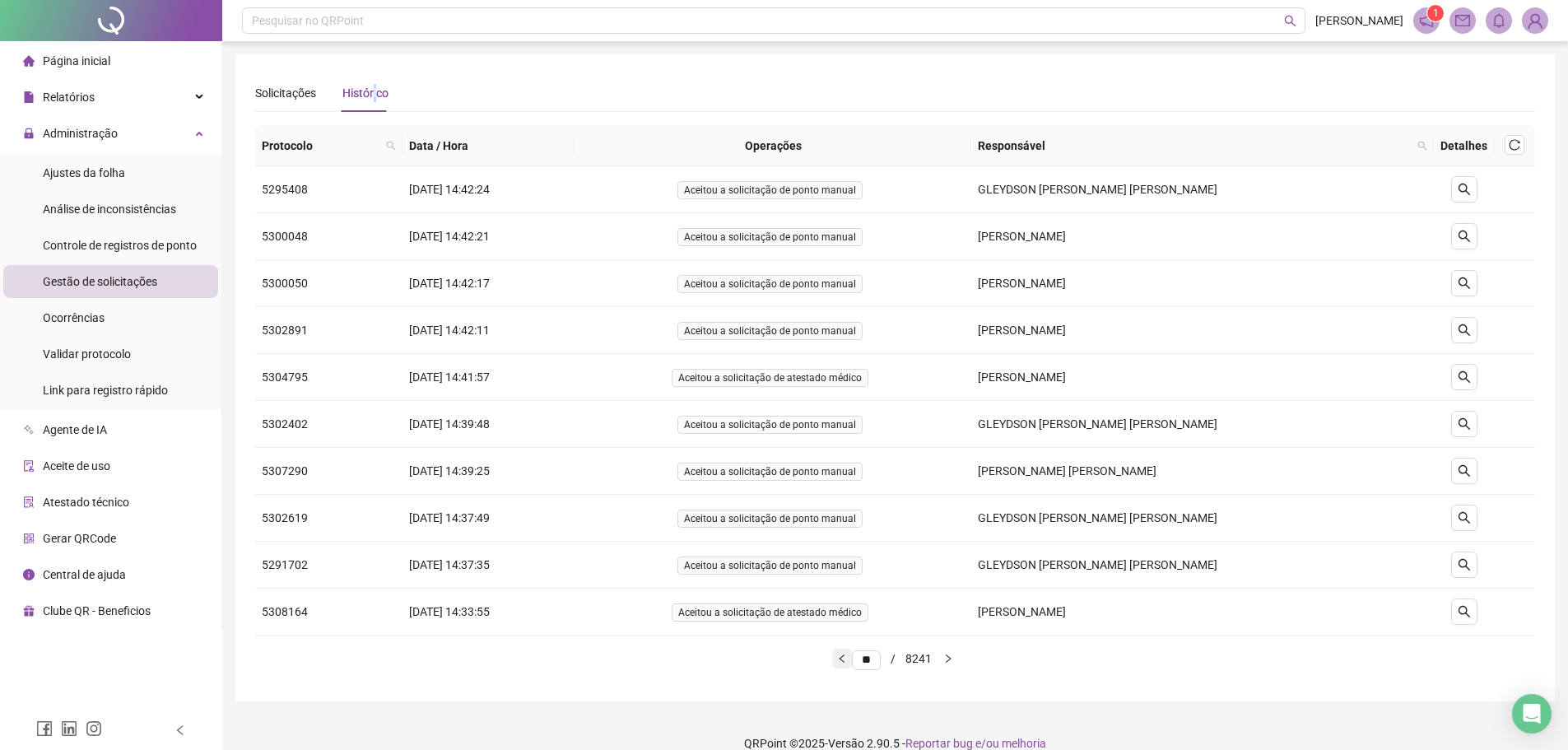
click at [837, 661] on icon "left" at bounding box center [842, 659] width 10 height 10
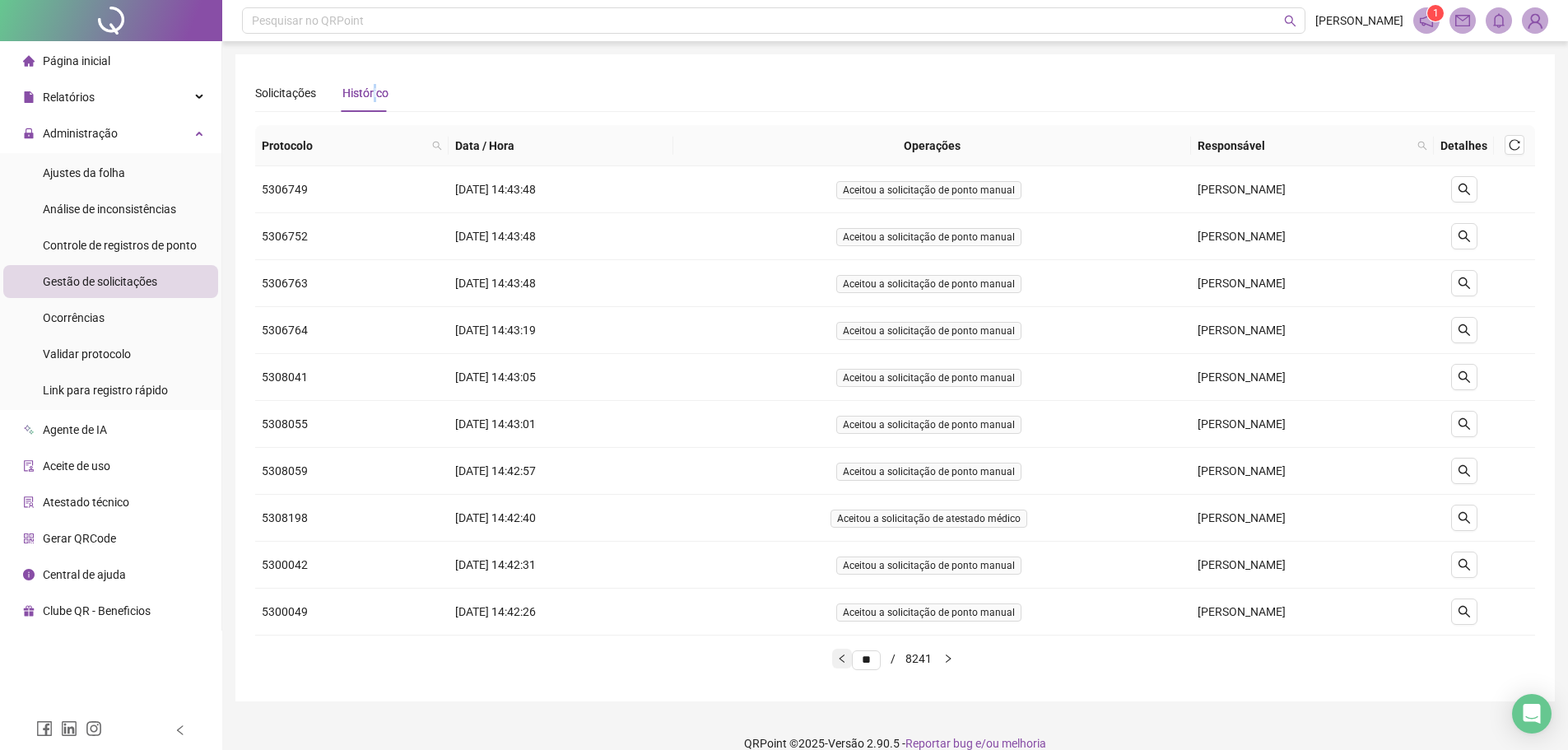
click at [837, 661] on icon "left" at bounding box center [842, 659] width 10 height 10
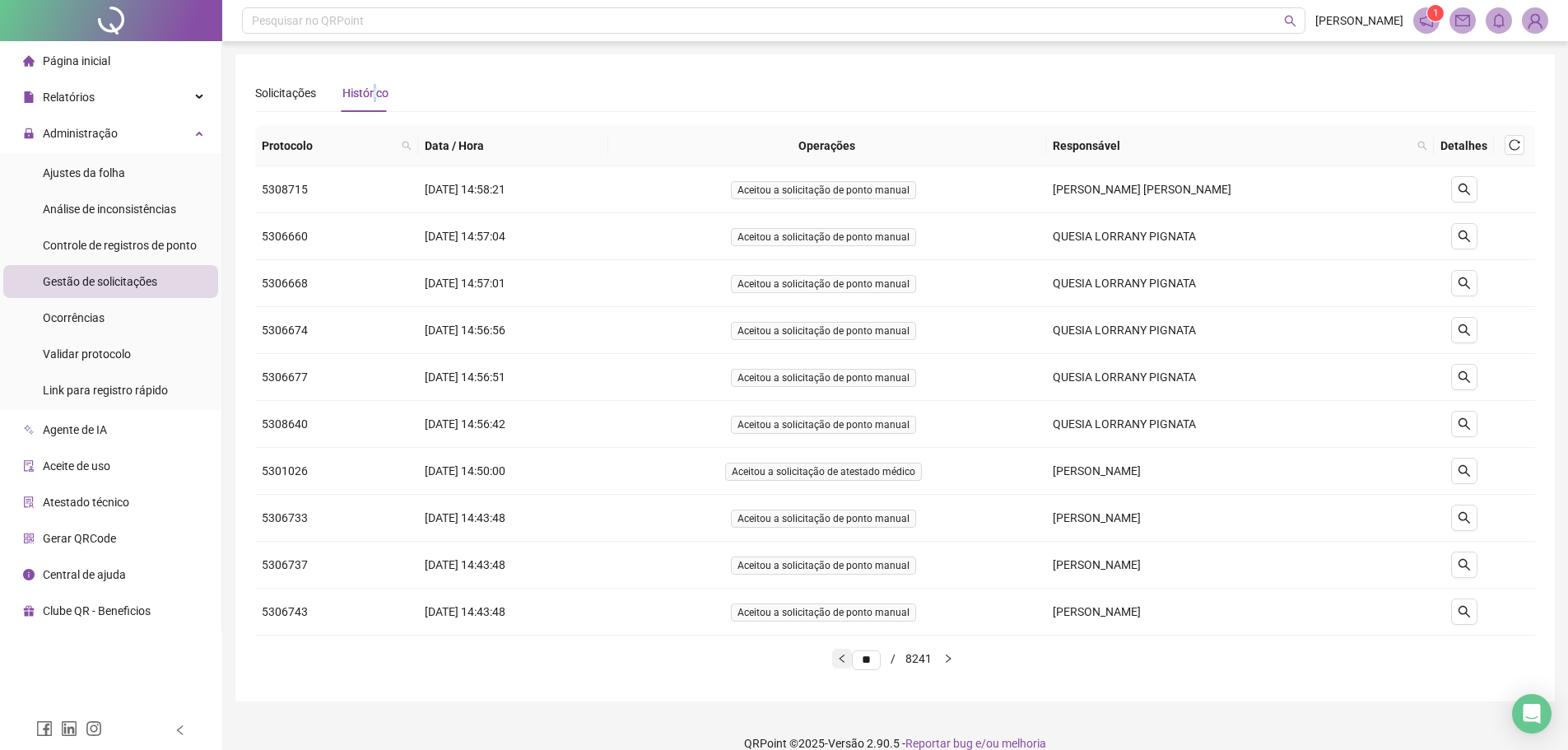
click at [837, 662] on icon "left" at bounding box center [842, 659] width 10 height 10
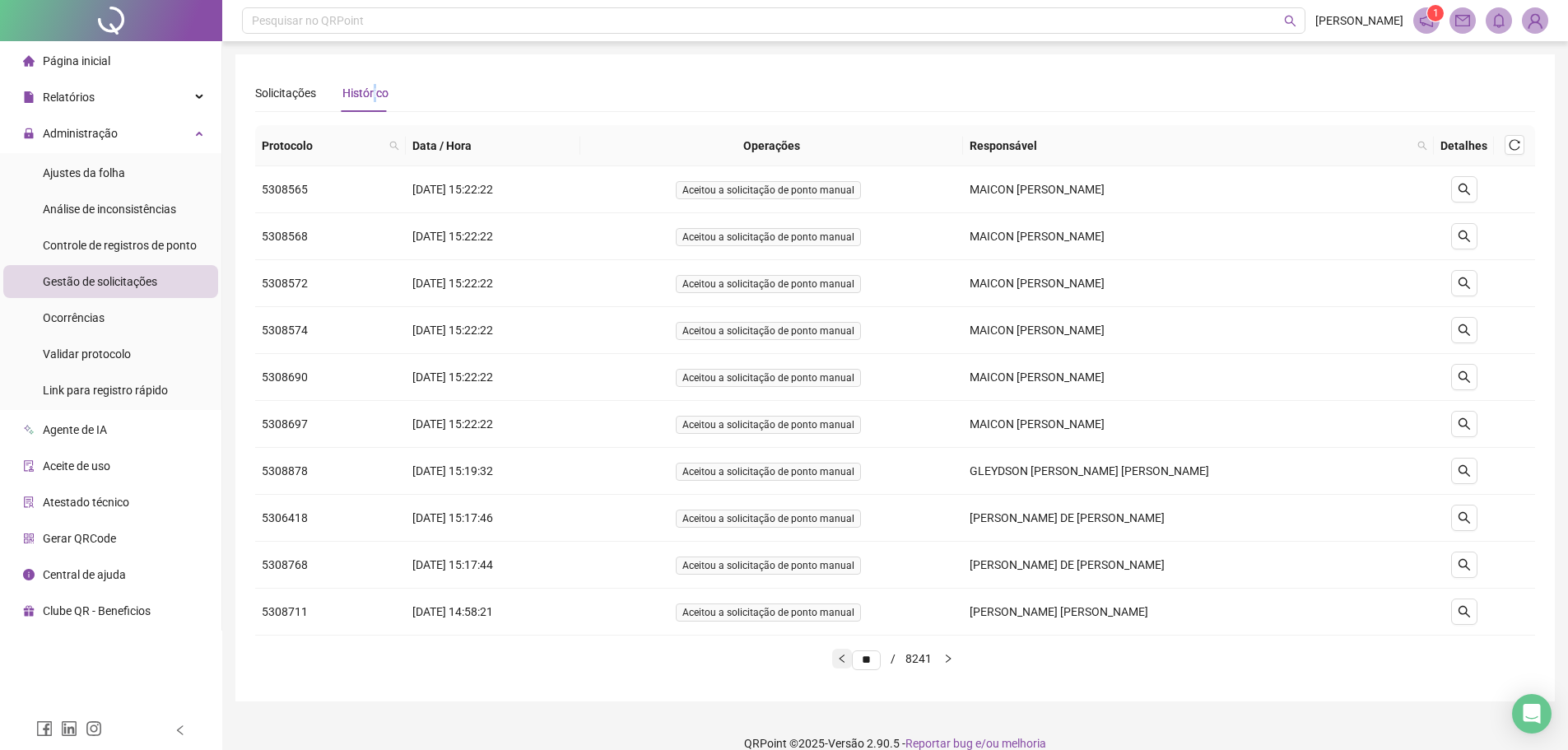
click at [837, 662] on icon "left" at bounding box center [842, 659] width 10 height 10
click at [837, 663] on icon "left" at bounding box center [842, 659] width 10 height 10
type input "**"
click at [125, 281] on span "Gestão de solicitações" at bounding box center [100, 281] width 114 height 13
click at [100, 164] on div "Ajustes da folha" at bounding box center [83, 173] width 83 height 33
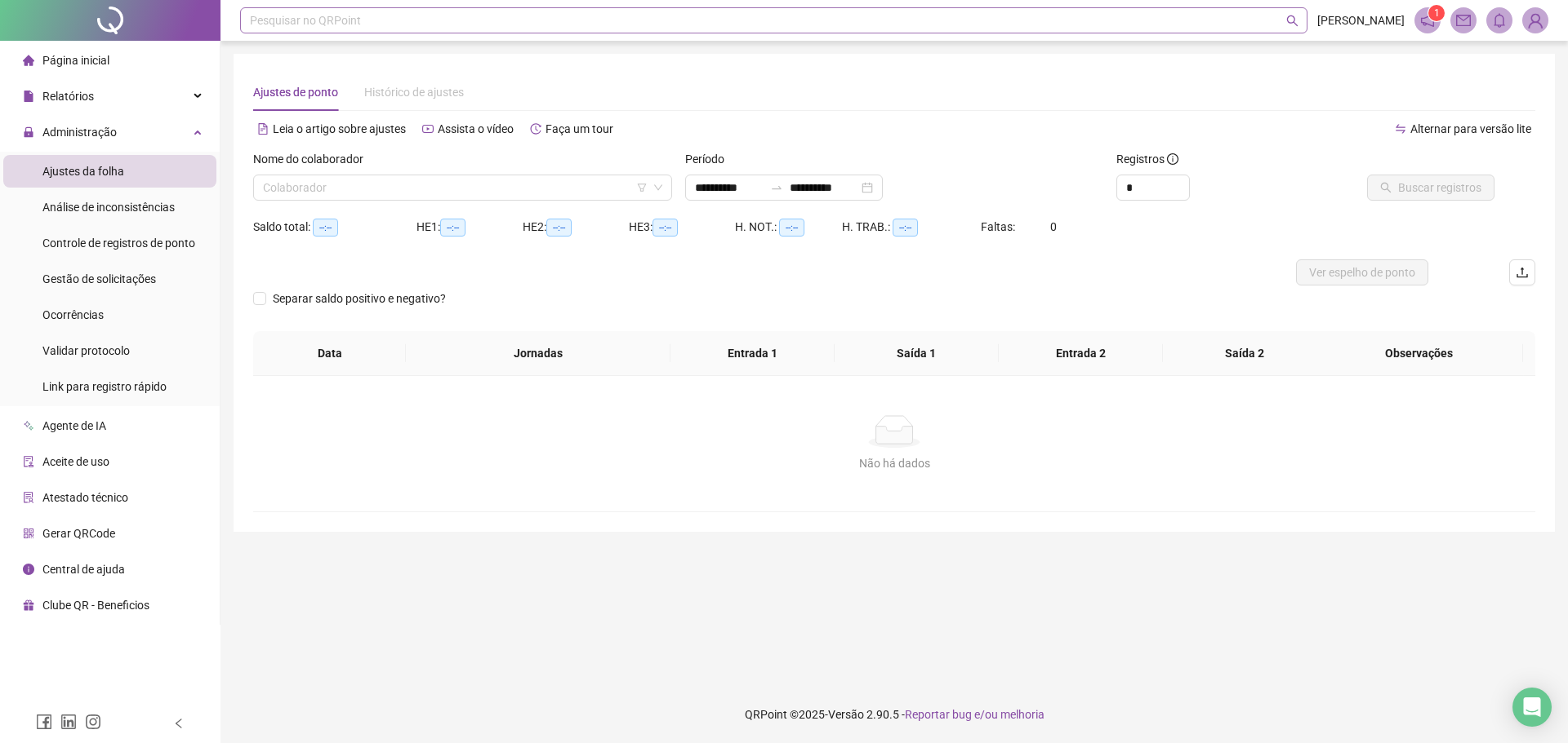
type input "**********"
click at [327, 198] on input "search" at bounding box center [456, 187] width 385 height 24
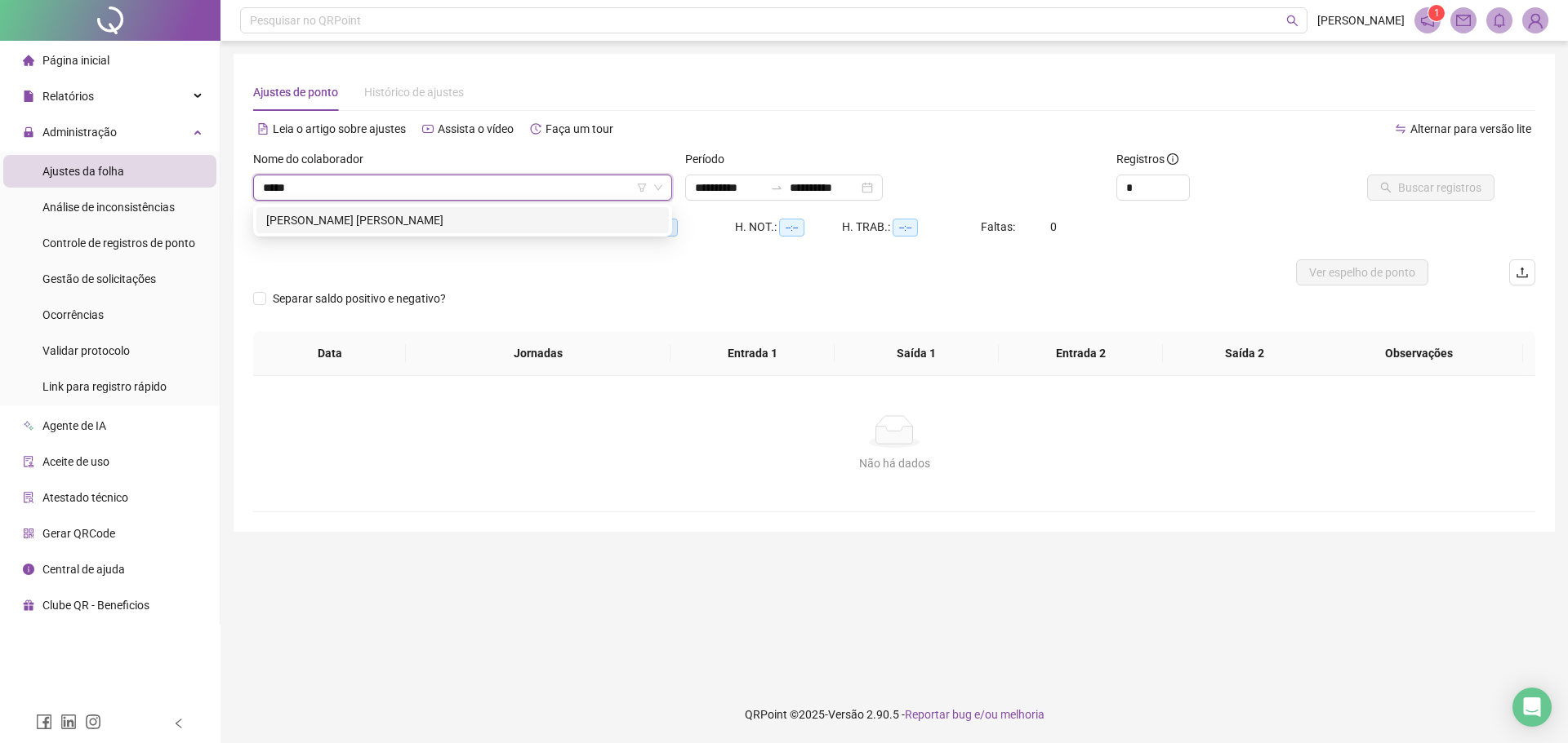
type input "******"
click at [371, 221] on div "[PERSON_NAME] [PERSON_NAME]" at bounding box center [462, 220] width 392 height 18
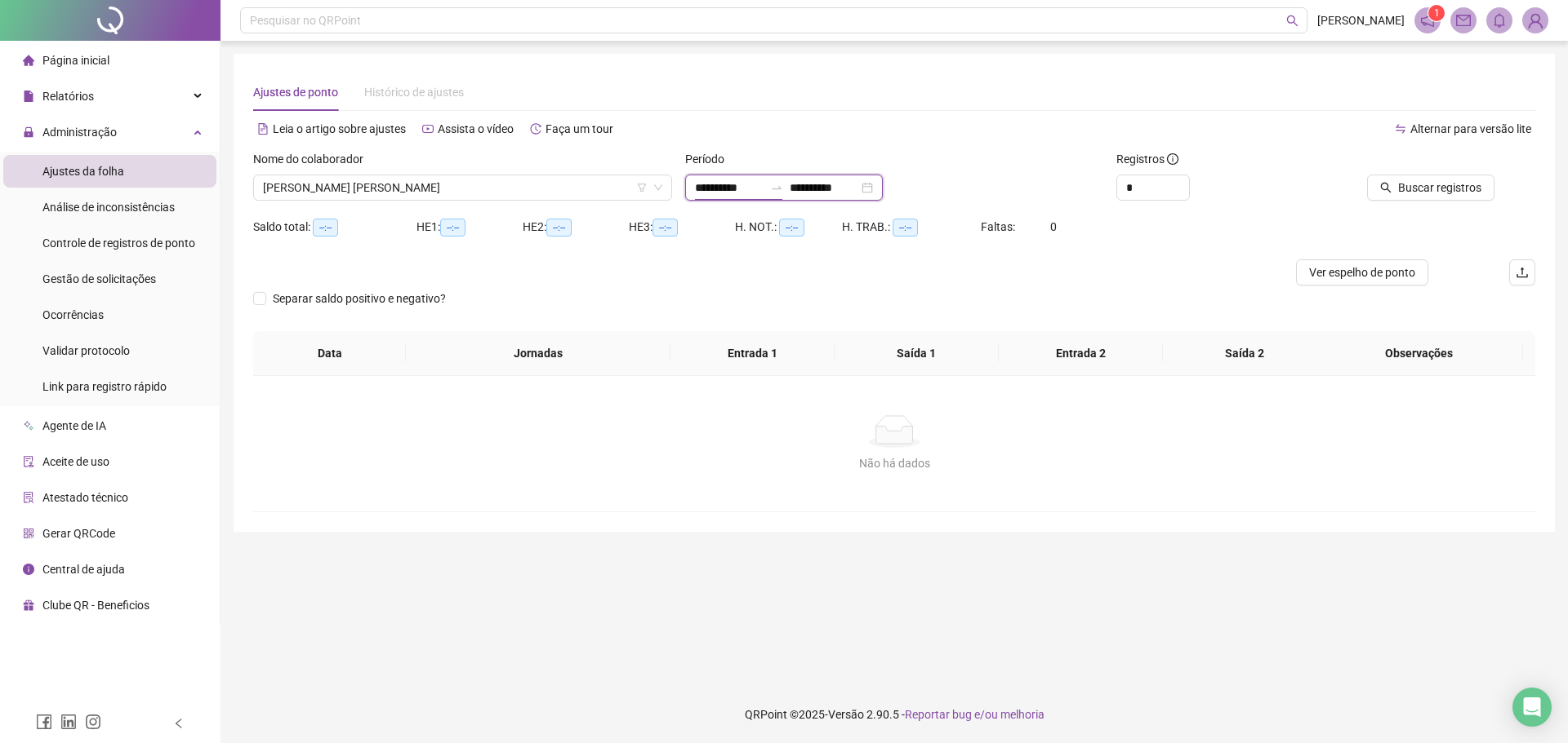
click at [736, 187] on input "**********" at bounding box center [728, 187] width 68 height 18
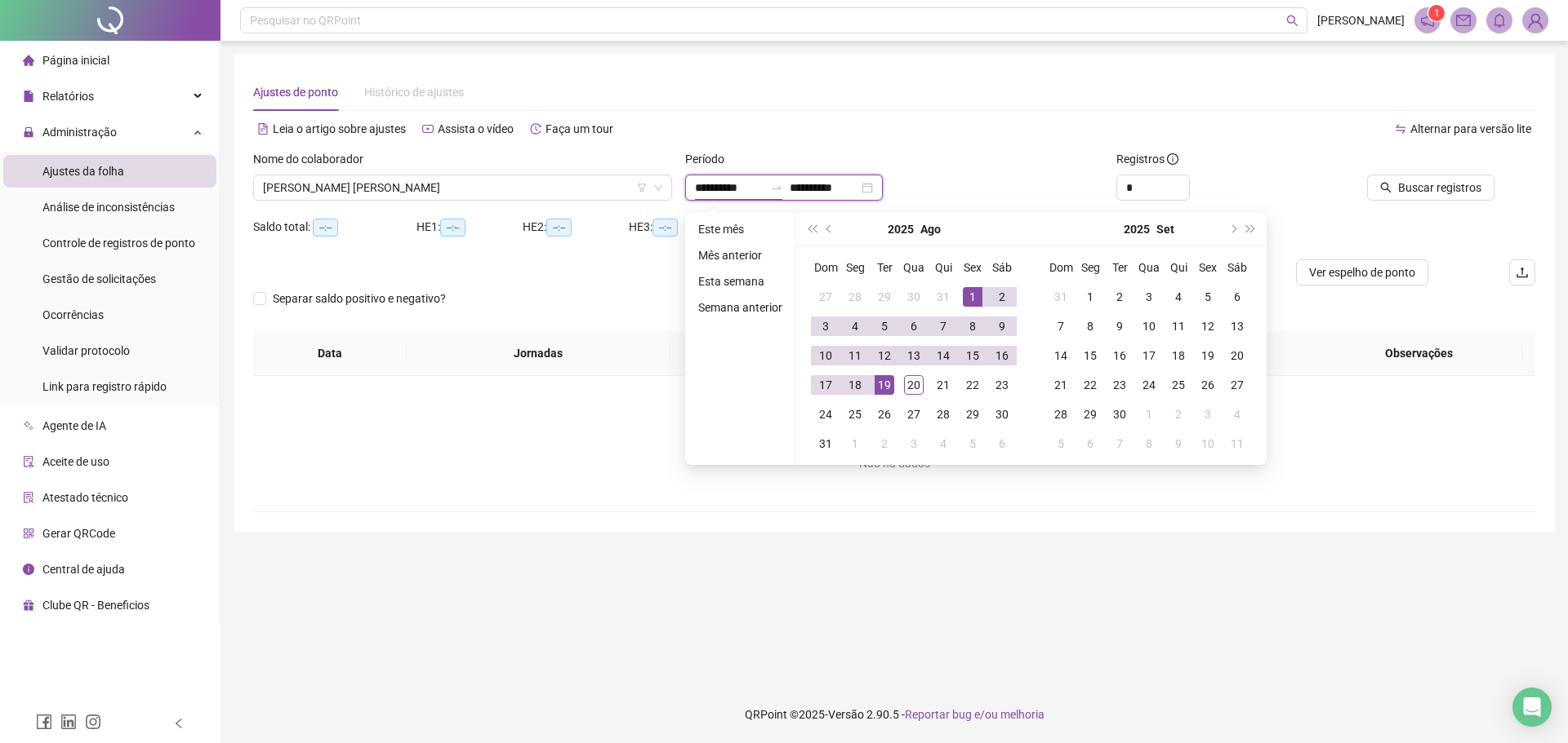
type input "**********"
click at [826, 229] on span "prev-year" at bounding box center [830, 229] width 8 height 8
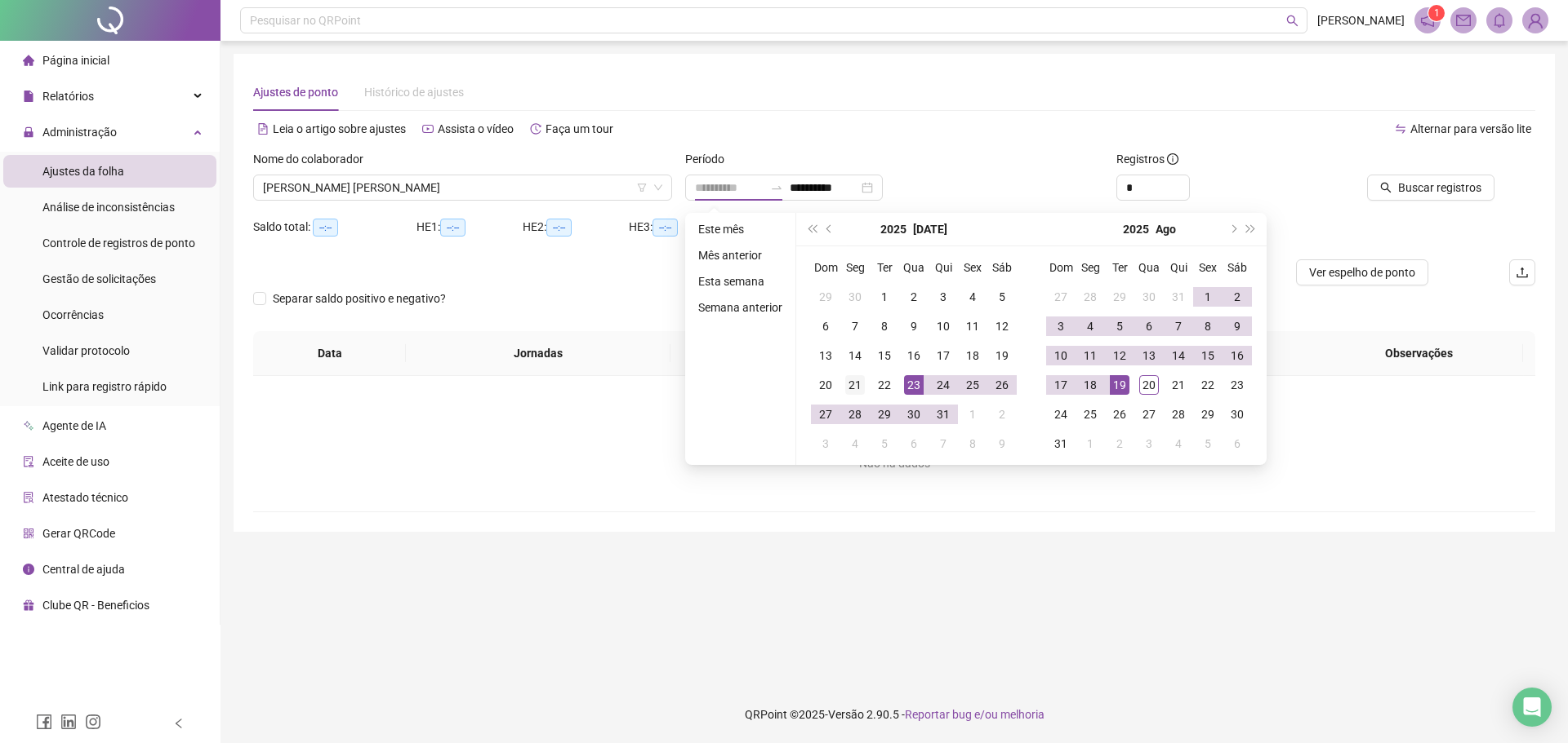
type input "**********"
click at [849, 379] on div "21" at bounding box center [854, 385] width 19 height 19
type input "**********"
click at [1119, 382] on div "19" at bounding box center [1119, 385] width 19 height 19
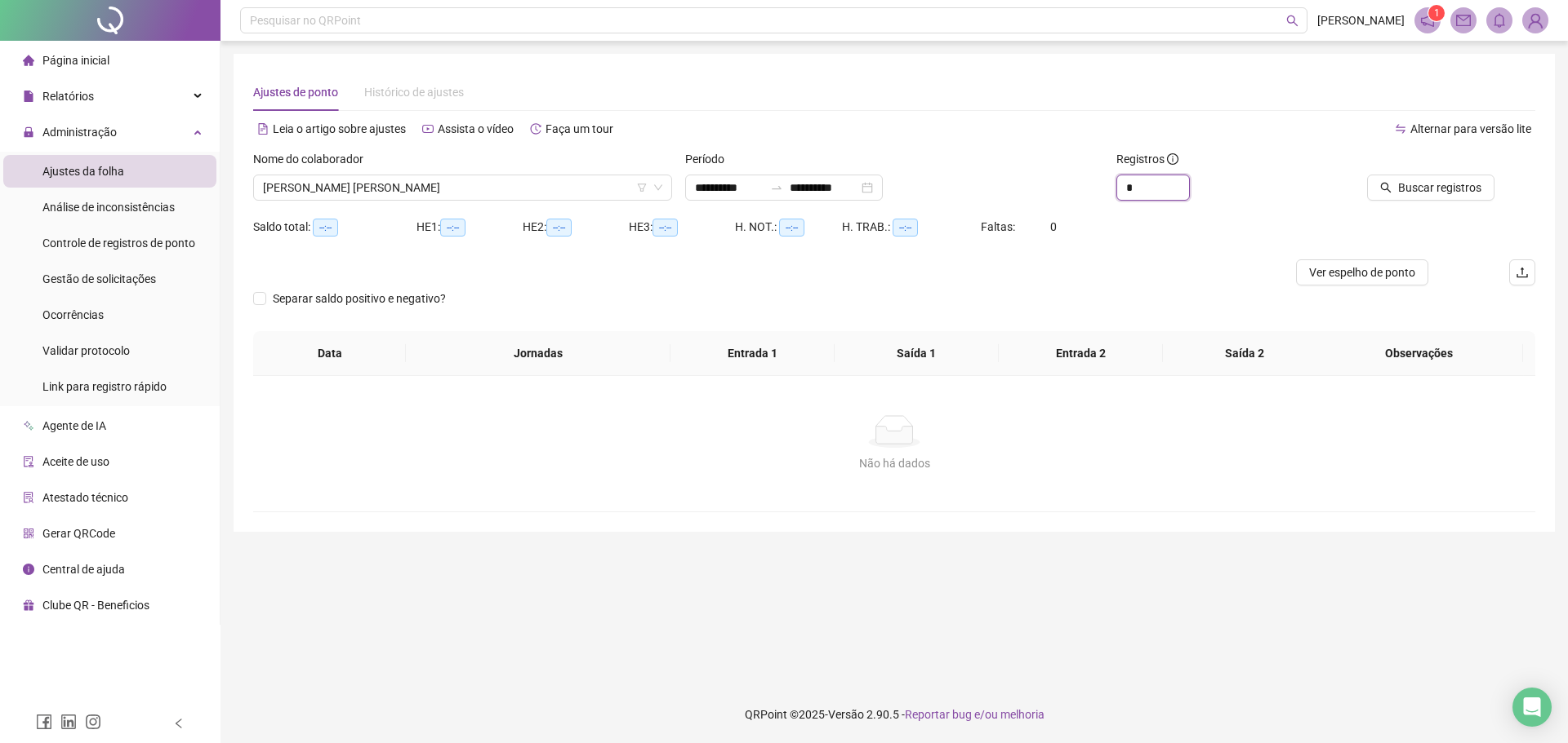
click at [1088, 189] on div "**********" at bounding box center [894, 181] width 1295 height 63
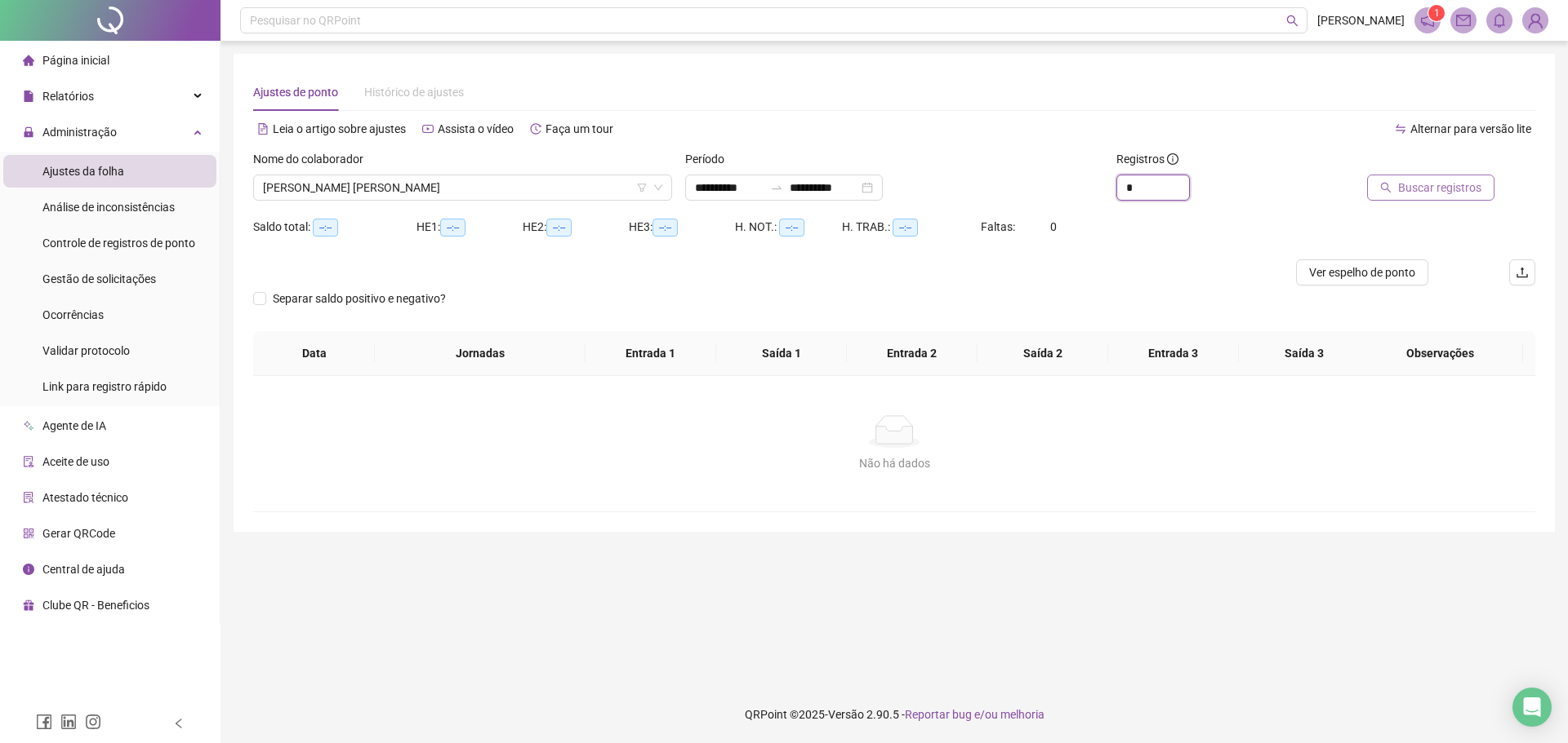
type input "*"
click at [1422, 195] on span "Buscar registros" at bounding box center [1439, 187] width 84 height 18
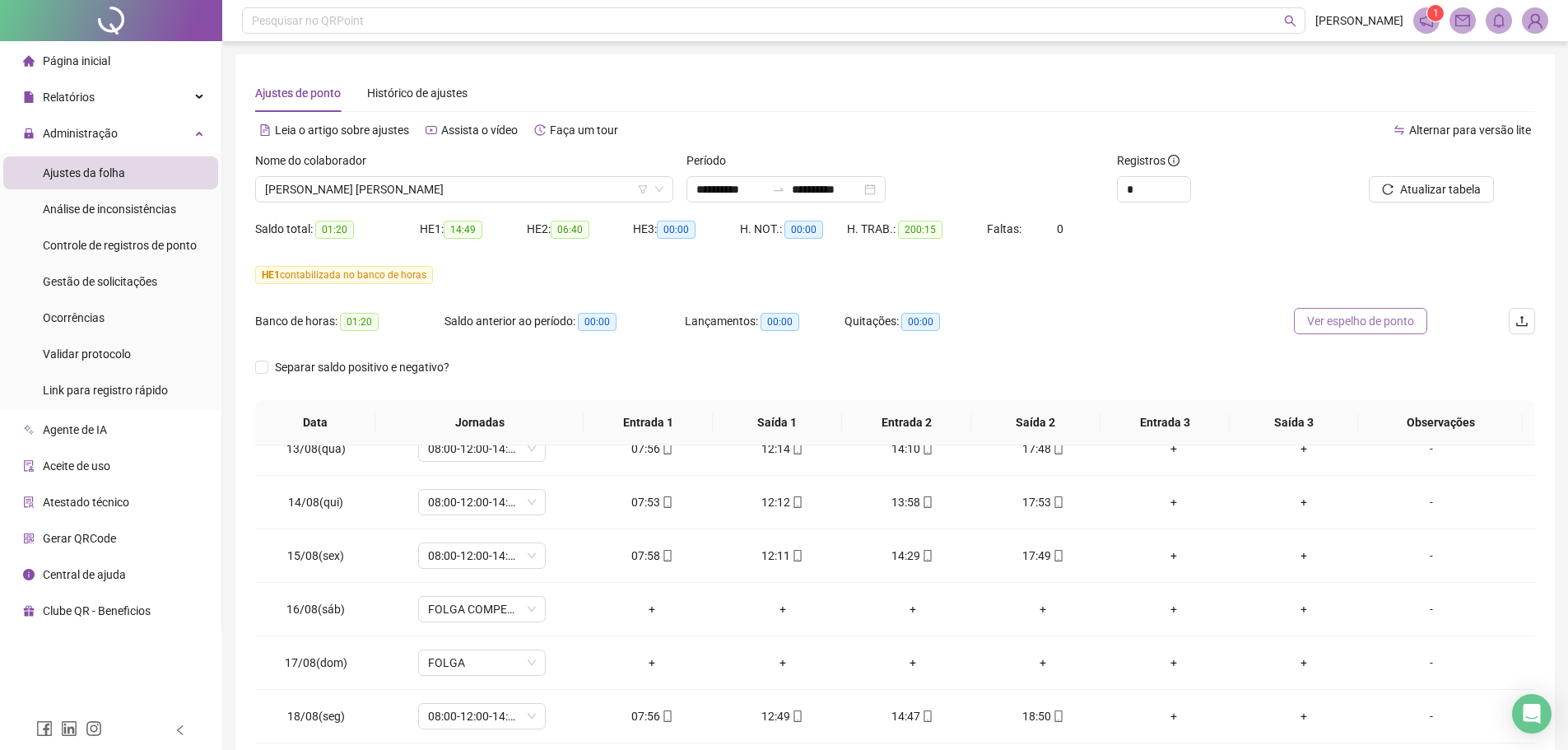
click at [1364, 323] on span "Ver espelho de ponto" at bounding box center [1360, 321] width 107 height 18
